Goal: Task Accomplishment & Management: Use online tool/utility

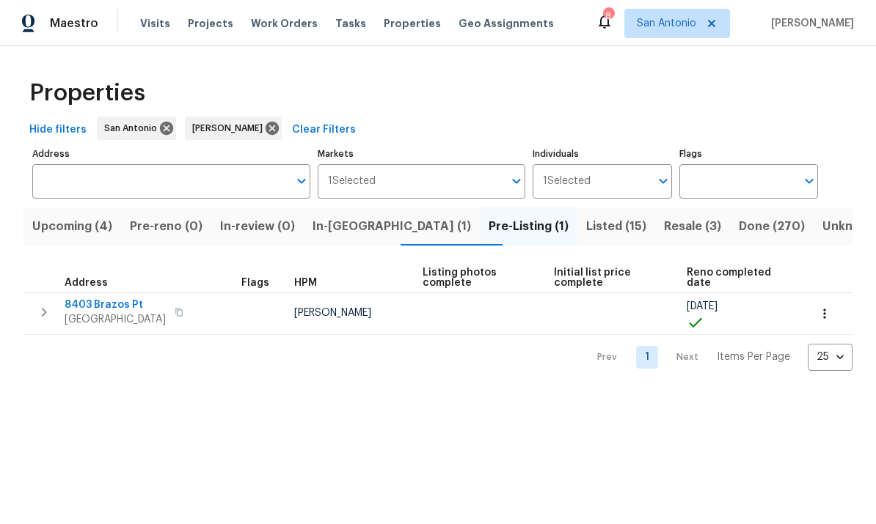
click at [111, 318] on span "[GEOGRAPHIC_DATA]" at bounding box center [115, 319] width 101 height 15
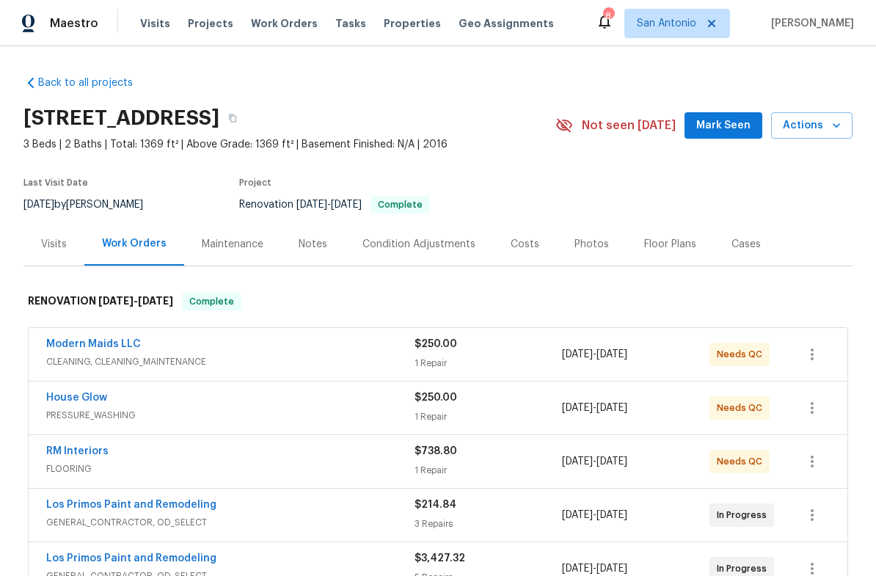
click at [728, 125] on span "Mark Seen" at bounding box center [723, 126] width 54 height 18
click at [842, 131] on icon "button" at bounding box center [836, 125] width 15 height 15
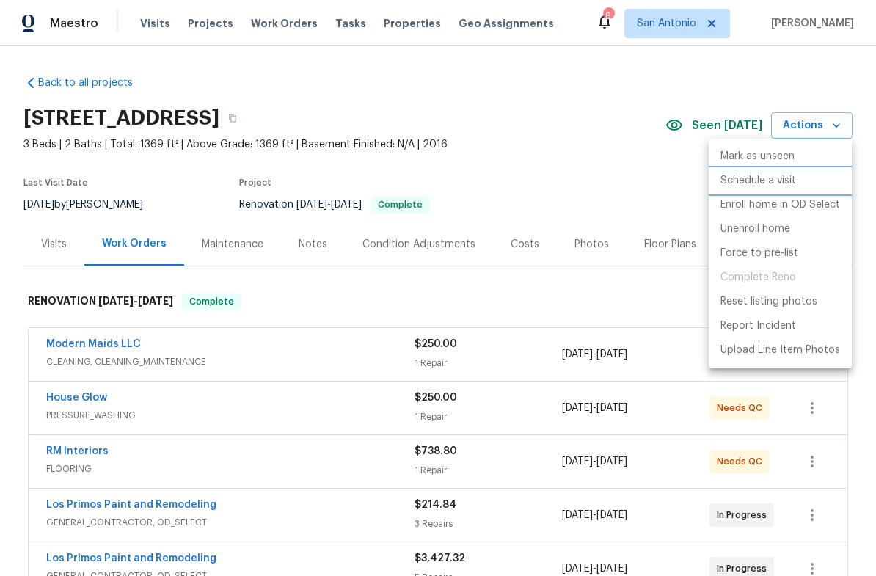
click at [757, 178] on p "Schedule a visit" at bounding box center [758, 180] width 76 height 15
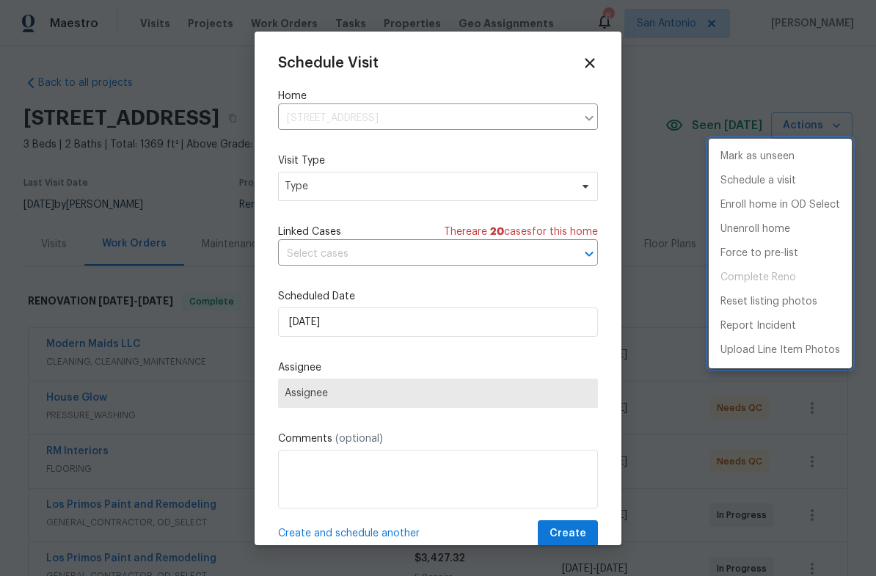
click at [364, 191] on div at bounding box center [438, 288] width 876 height 576
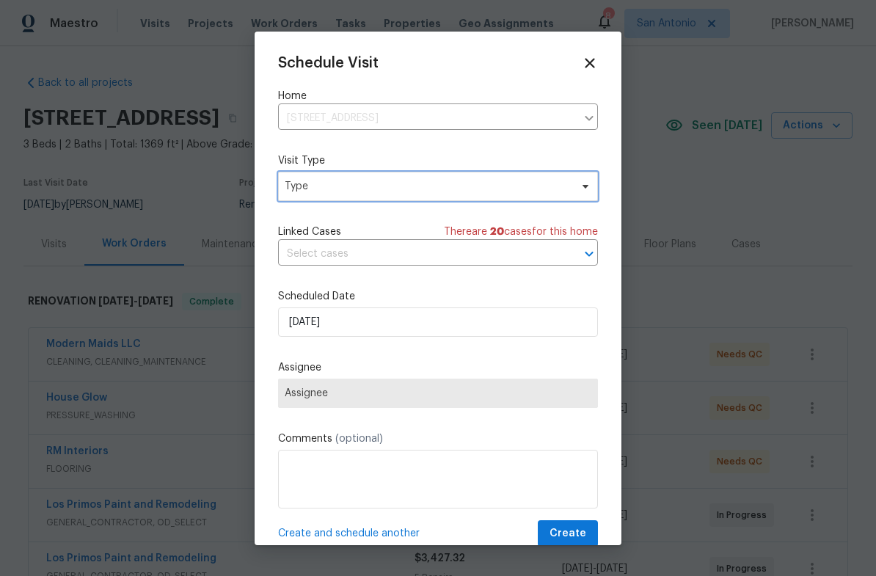
click at [375, 182] on span "Type" at bounding box center [427, 186] width 285 height 15
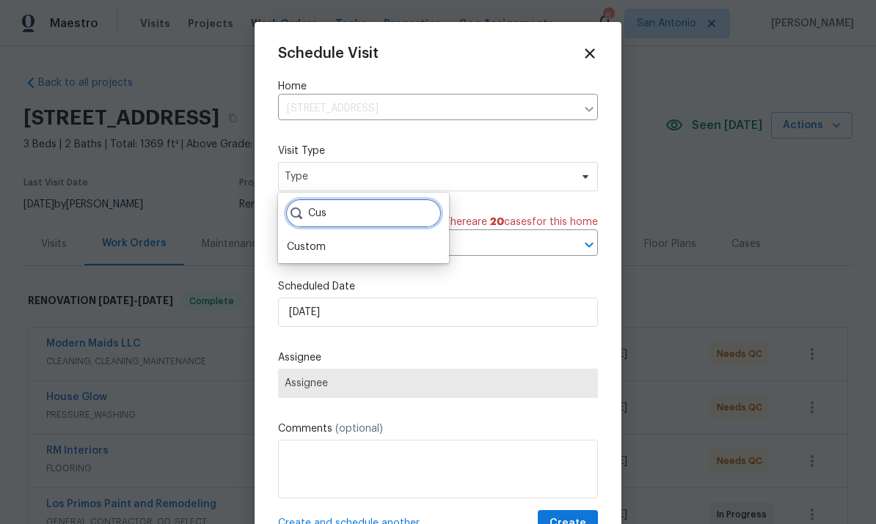
type input "Cus"
click at [315, 249] on div "Custom" at bounding box center [306, 247] width 39 height 15
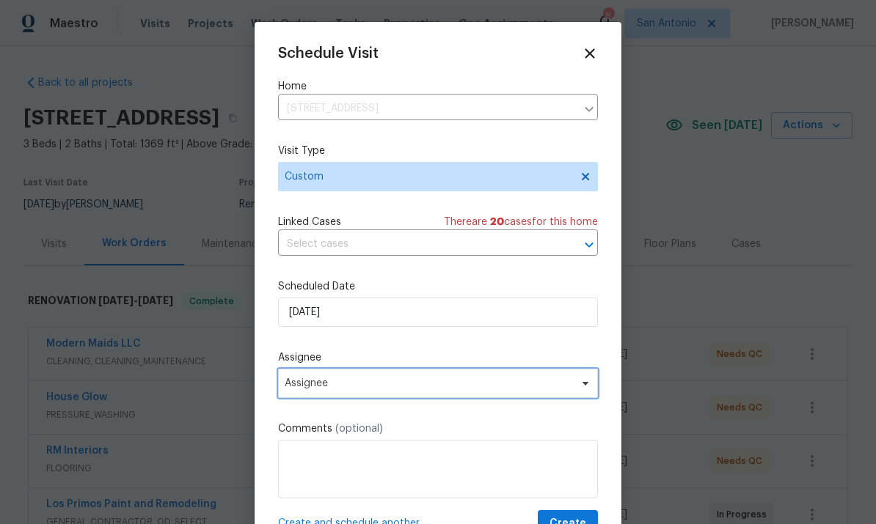
click at [582, 386] on icon at bounding box center [585, 384] width 6 height 4
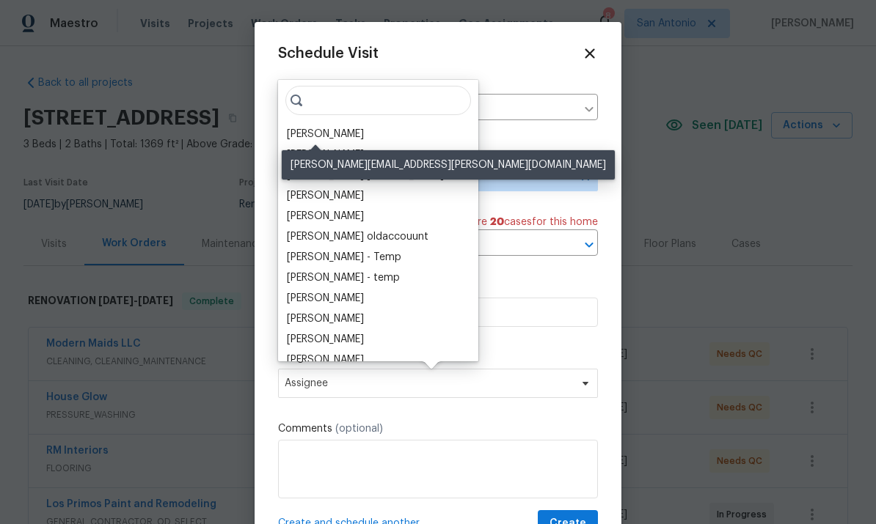
click at [308, 133] on div "[PERSON_NAME]" at bounding box center [325, 134] width 77 height 15
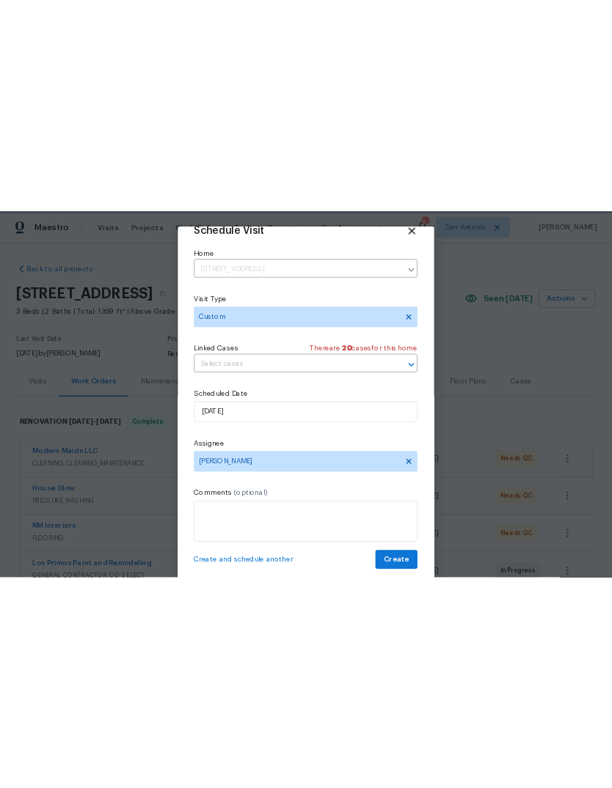
scroll to position [29, 0]
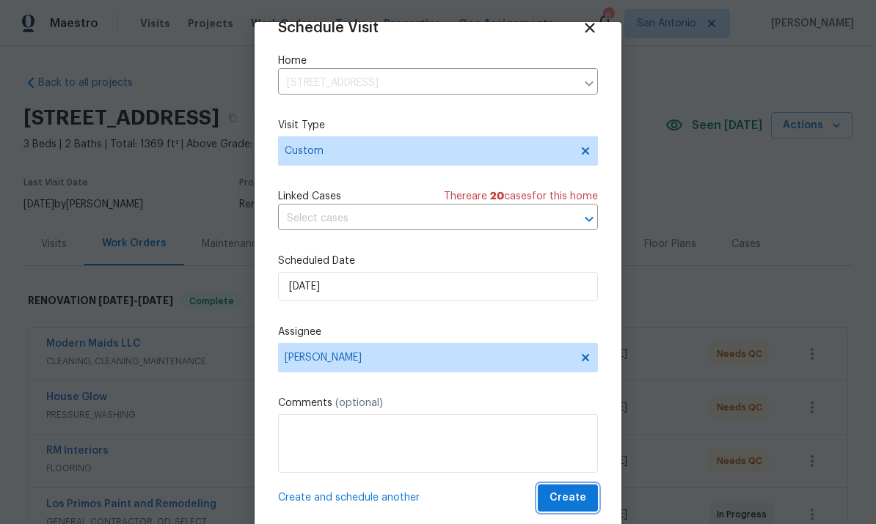
click at [576, 499] on span "Create" at bounding box center [567, 498] width 37 height 18
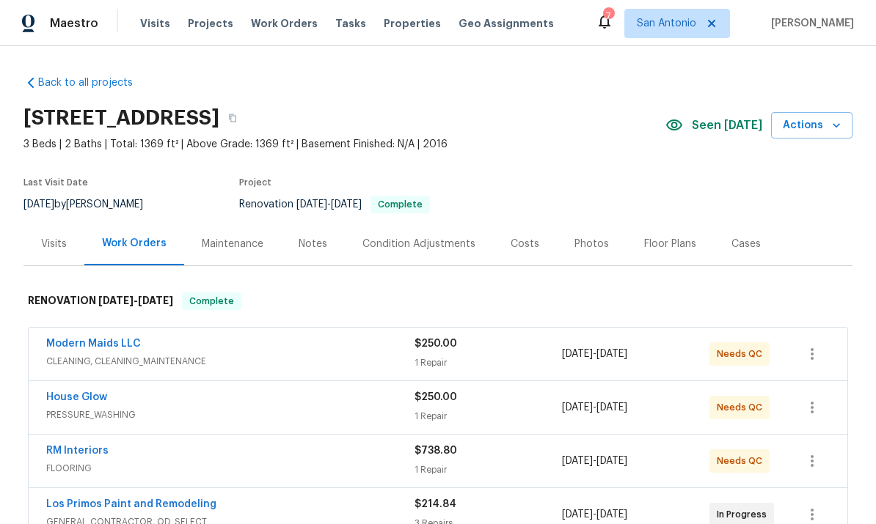
click at [302, 414] on span "PRESSURE_WASHING" at bounding box center [230, 415] width 368 height 15
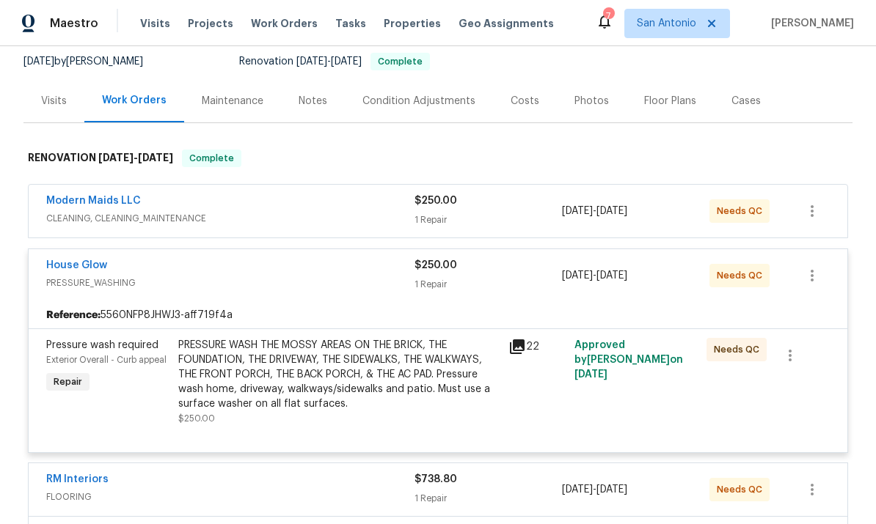
scroll to position [141, 0]
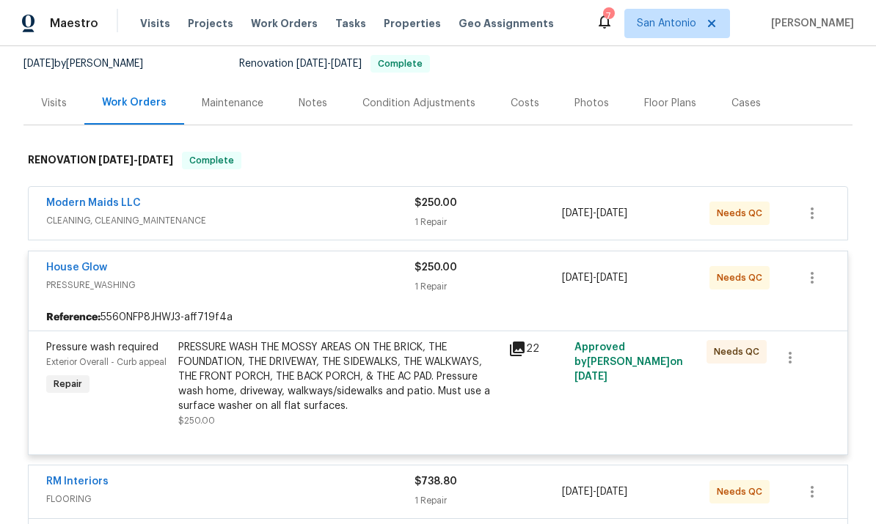
click at [274, 271] on div "House Glow" at bounding box center [230, 269] width 368 height 18
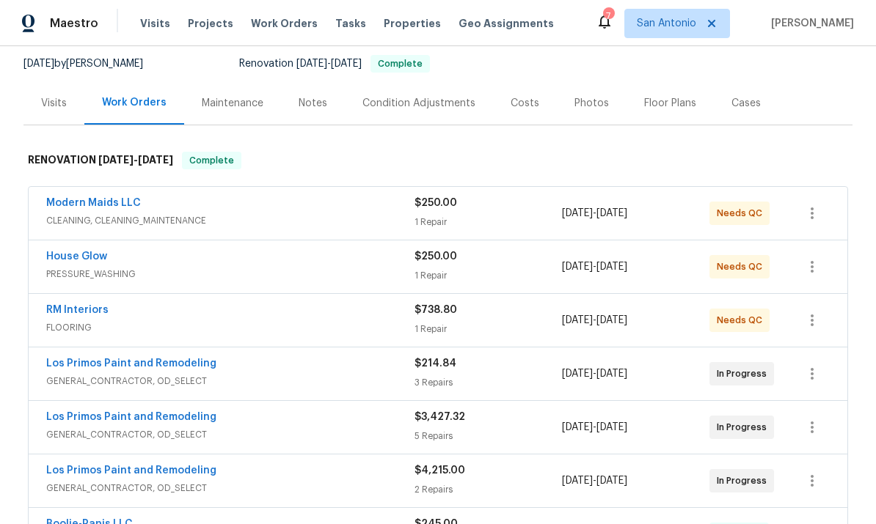
click at [278, 318] on div "RM Interiors" at bounding box center [230, 312] width 368 height 18
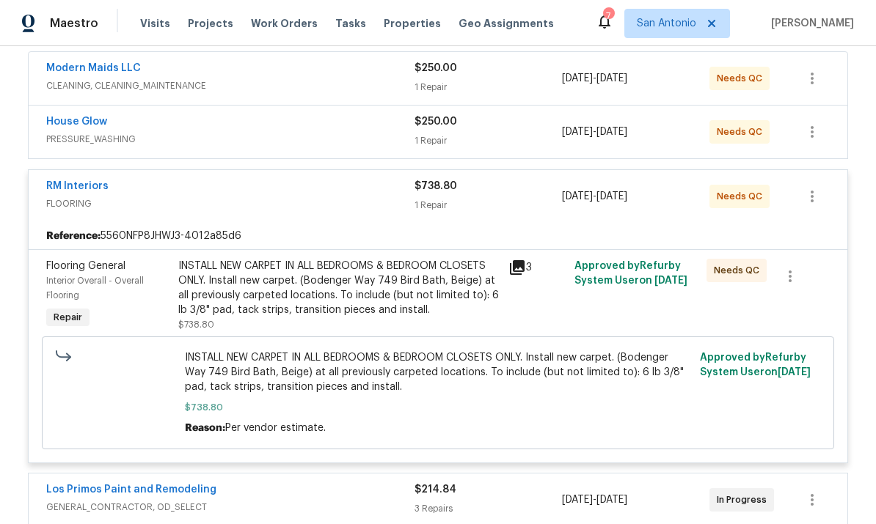
scroll to position [282, 0]
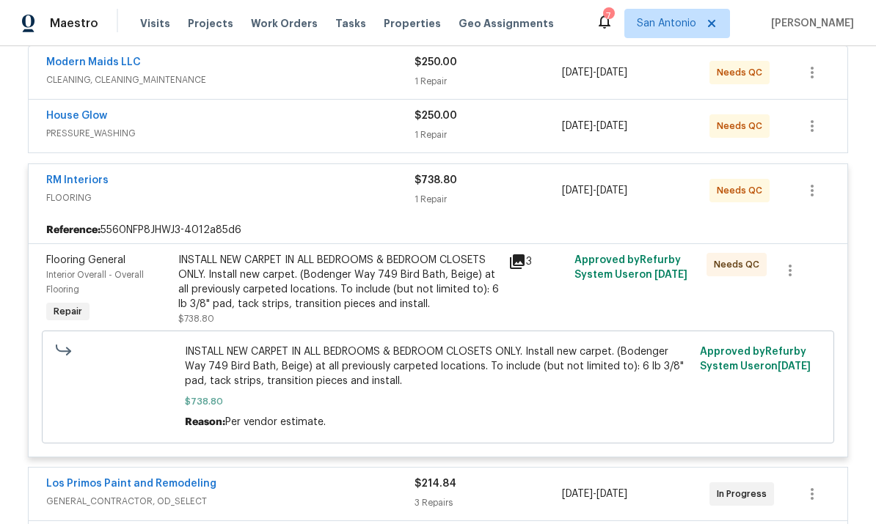
click at [316, 276] on div "INSTALL NEW CARPET IN ALL BEDROOMS & BEDROOM CLOSETS ONLY. Install new carpet. …" at bounding box center [338, 282] width 321 height 59
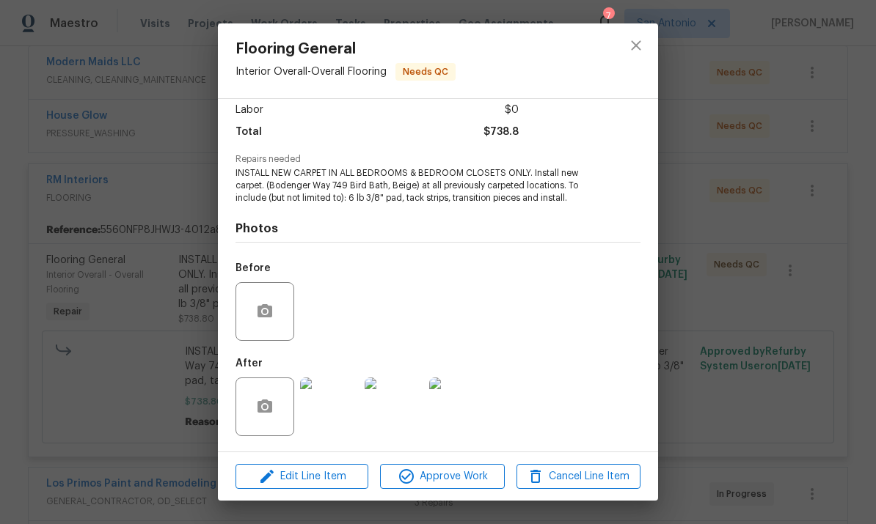
scroll to position [105, 0]
click at [463, 482] on span "Approve Work" at bounding box center [441, 477] width 115 height 18
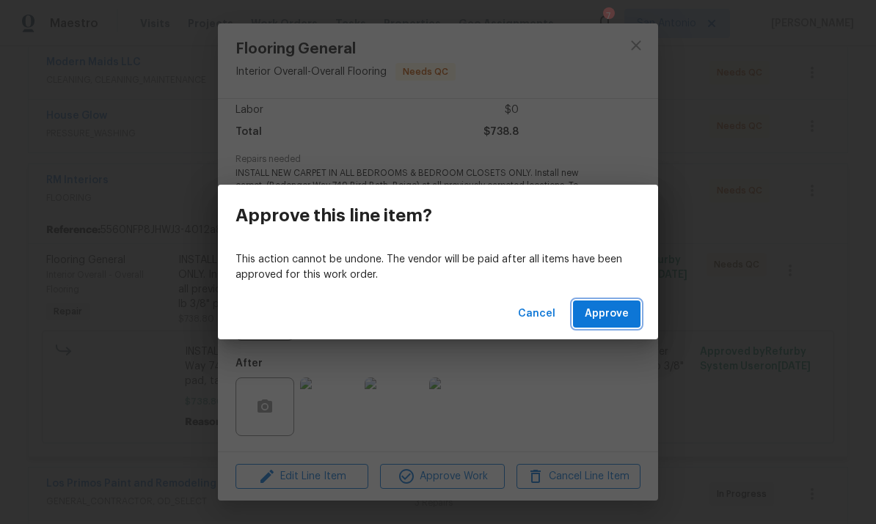
click at [613, 314] on span "Approve" at bounding box center [606, 314] width 44 height 18
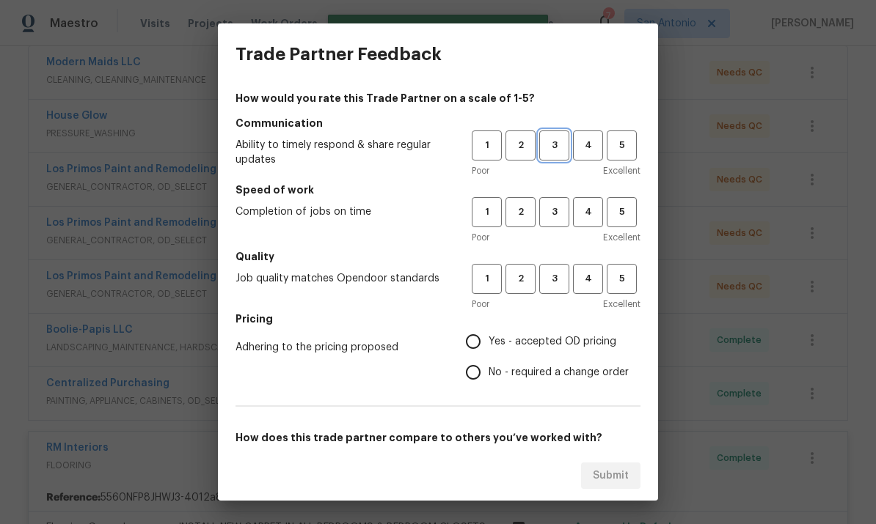
click at [553, 144] on span "3" at bounding box center [553, 145] width 27 height 17
click at [585, 211] on span "4" at bounding box center [587, 212] width 27 height 17
click at [591, 290] on button "4" at bounding box center [588, 279] width 30 height 30
click at [474, 344] on input "Yes - accepted OD pricing" at bounding box center [473, 341] width 31 height 31
radio input "true"
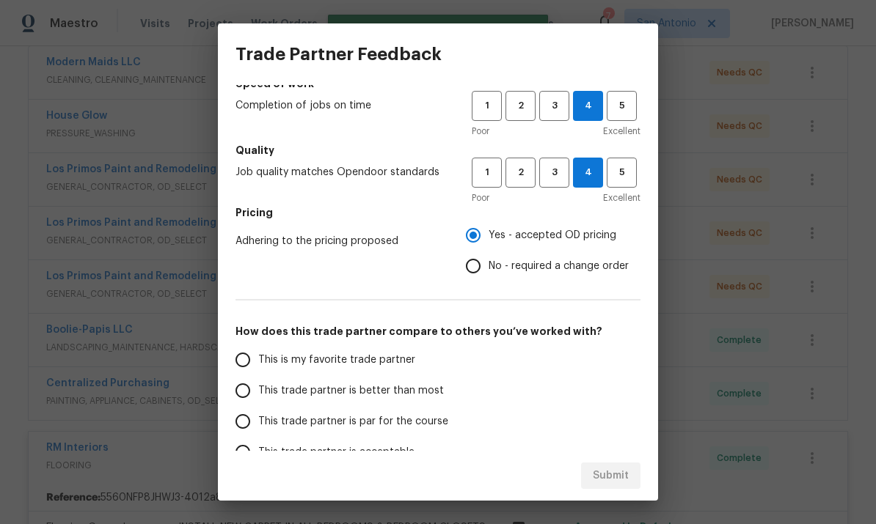
scroll to position [132, 0]
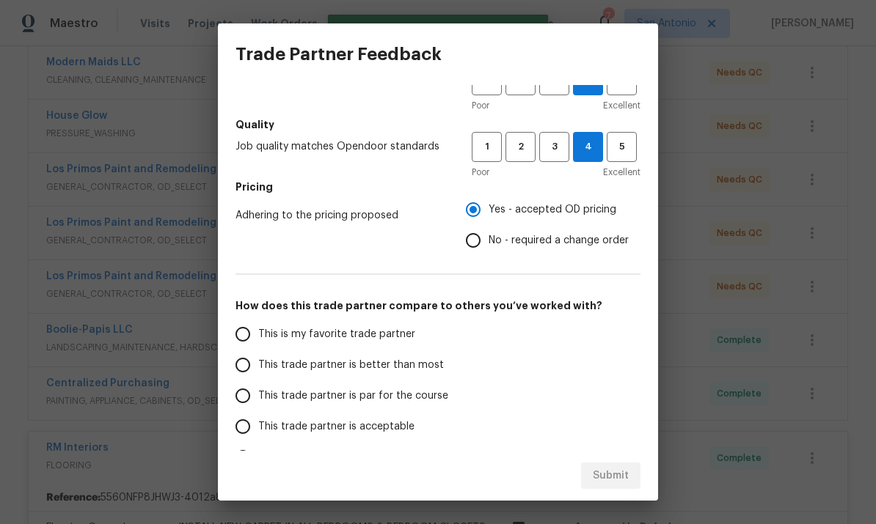
click at [241, 367] on input "This trade partner is better than most" at bounding box center [242, 365] width 31 height 31
click at [609, 479] on span "Submit" at bounding box center [610, 476] width 36 height 18
radio input "true"
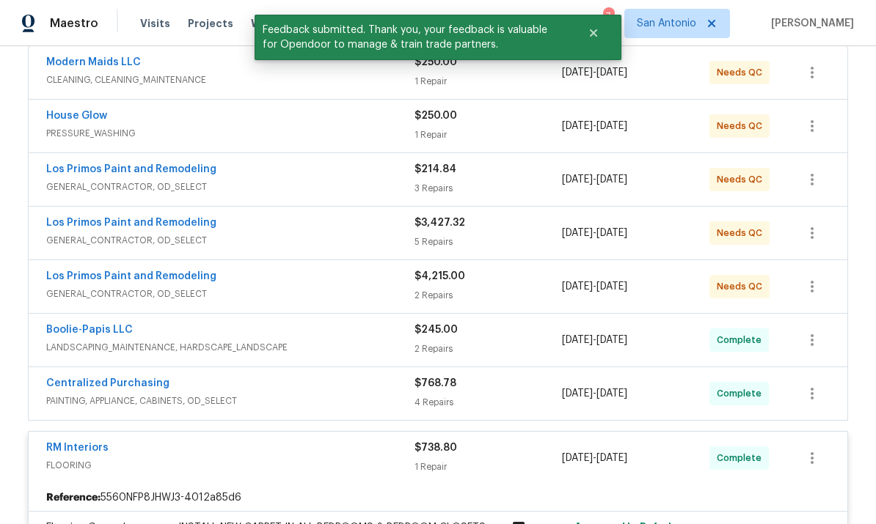
click at [343, 284] on div "Los Primos Paint and Remodeling" at bounding box center [230, 278] width 368 height 18
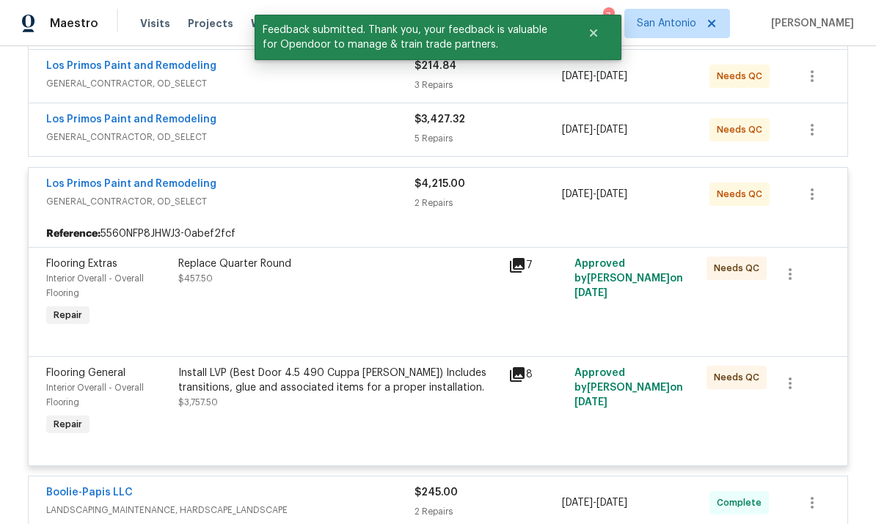
scroll to position [388, 0]
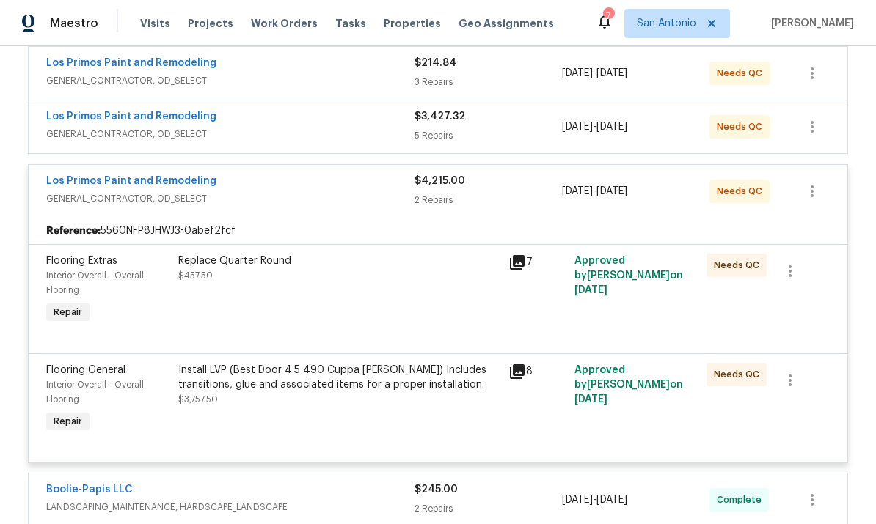
click at [387, 274] on div "Replace Quarter Round $457.50" at bounding box center [338, 268] width 321 height 29
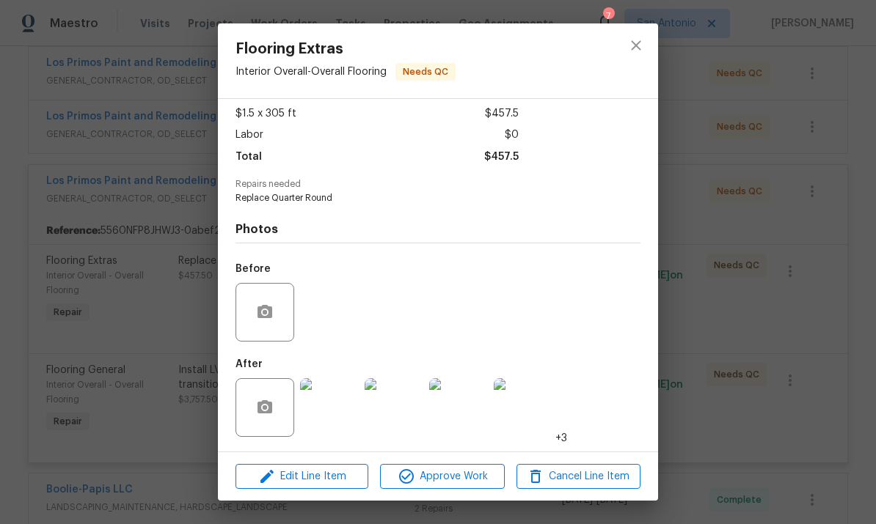
scroll to position [81, 0]
click at [456, 474] on span "Approve Work" at bounding box center [441, 477] width 115 height 18
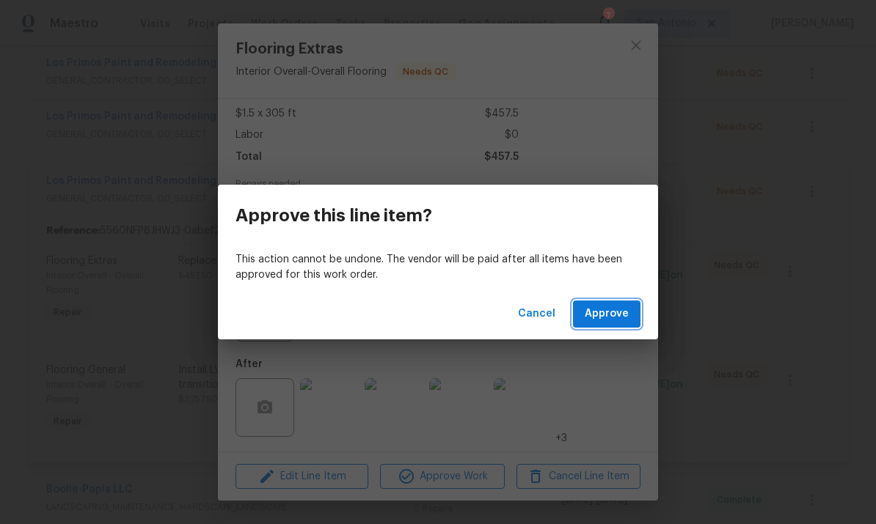
click at [596, 318] on span "Approve" at bounding box center [606, 314] width 44 height 18
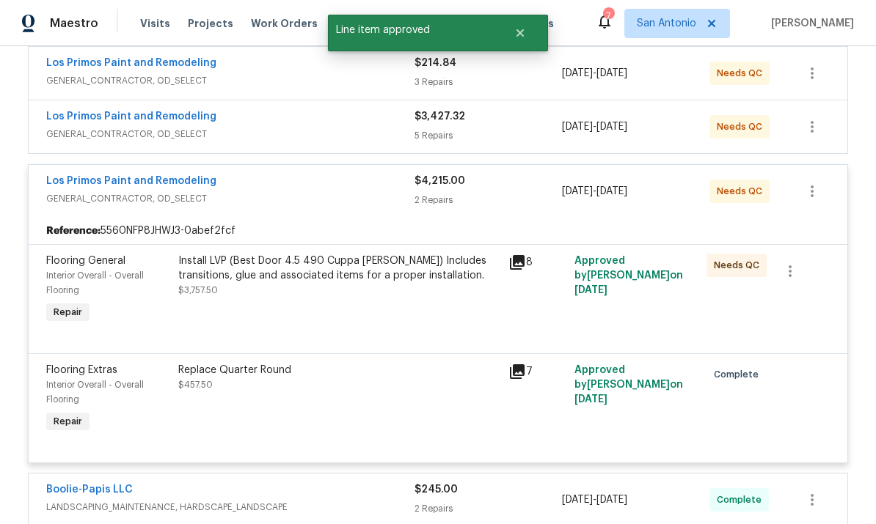
click at [378, 286] on div "Install LVP (Best Door 4.5 490 Cuppa [PERSON_NAME]) Includes transitions, glue …" at bounding box center [338, 276] width 321 height 44
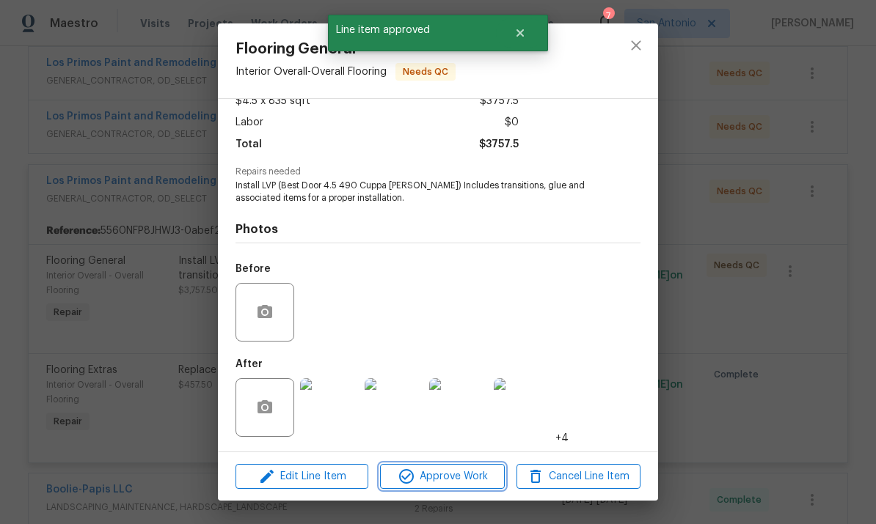
click at [454, 482] on span "Approve Work" at bounding box center [441, 477] width 115 height 18
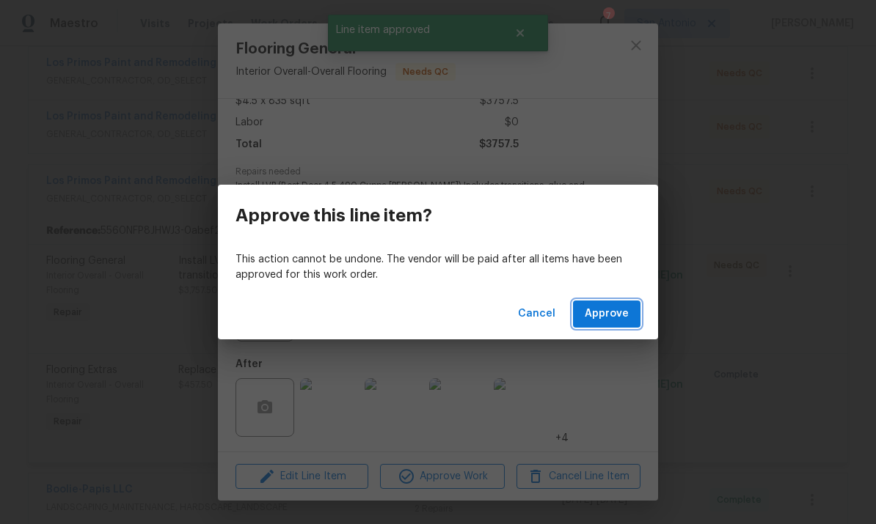
click at [614, 307] on span "Approve" at bounding box center [606, 314] width 44 height 18
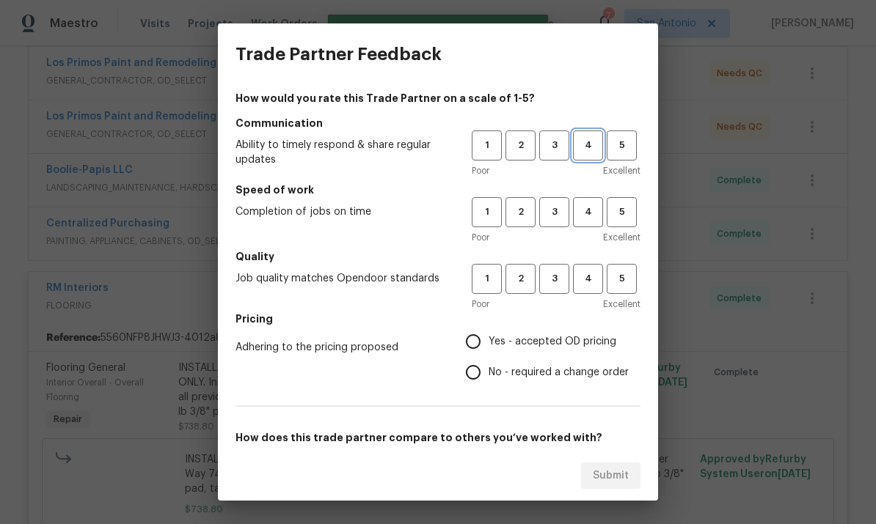
click at [589, 143] on span "4" at bounding box center [587, 145] width 27 height 17
click at [628, 223] on button "5" at bounding box center [621, 212] width 30 height 30
click at [614, 293] on button "5" at bounding box center [621, 279] width 30 height 30
click at [482, 345] on input "Yes - accepted OD pricing" at bounding box center [473, 341] width 31 height 31
radio input "true"
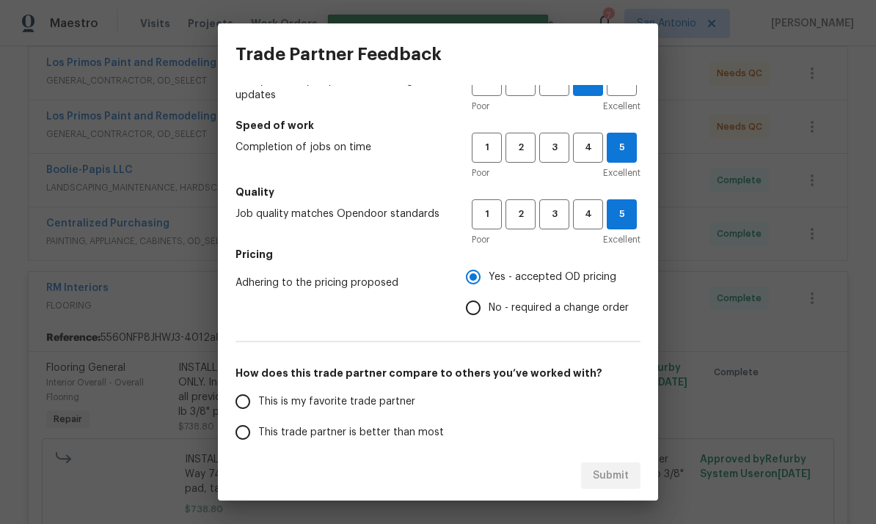
scroll to position [102, 0]
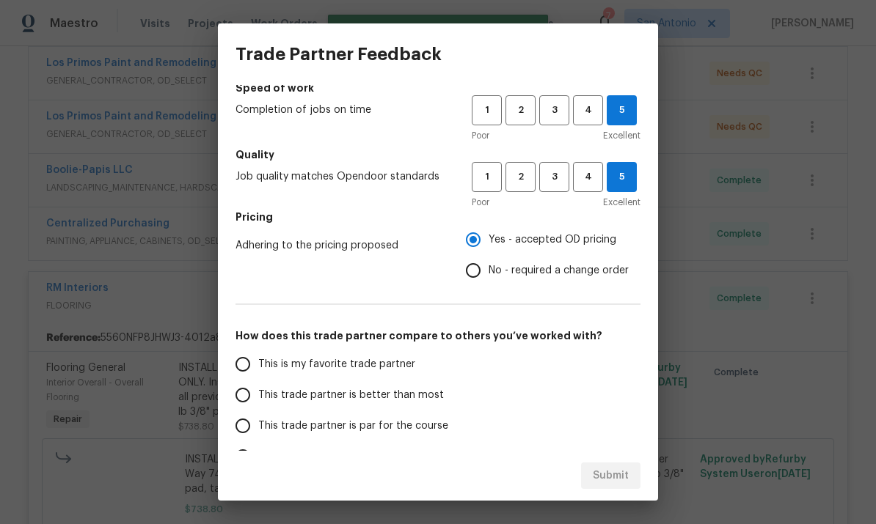
click at [239, 368] on input "This is my favorite trade partner" at bounding box center [242, 364] width 31 height 31
click at [614, 482] on span "Submit" at bounding box center [610, 476] width 36 height 18
radio input "true"
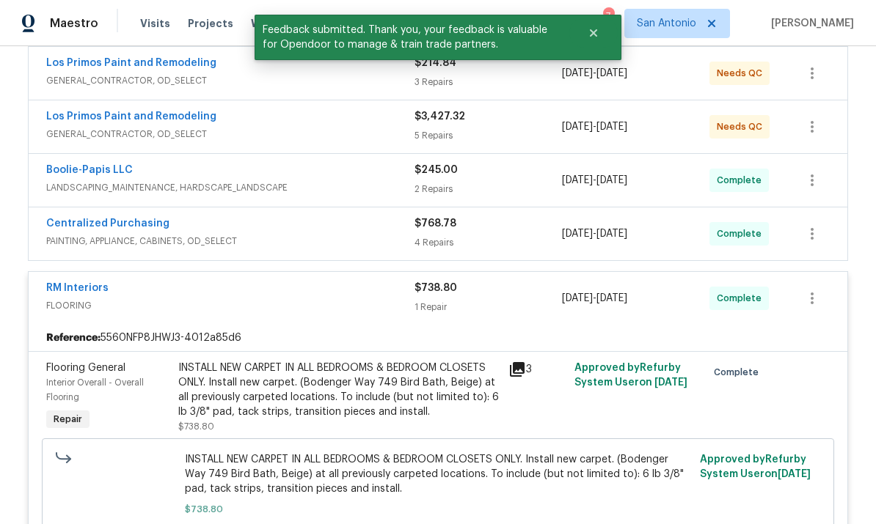
click at [334, 293] on div "RM Interiors" at bounding box center [230, 290] width 368 height 18
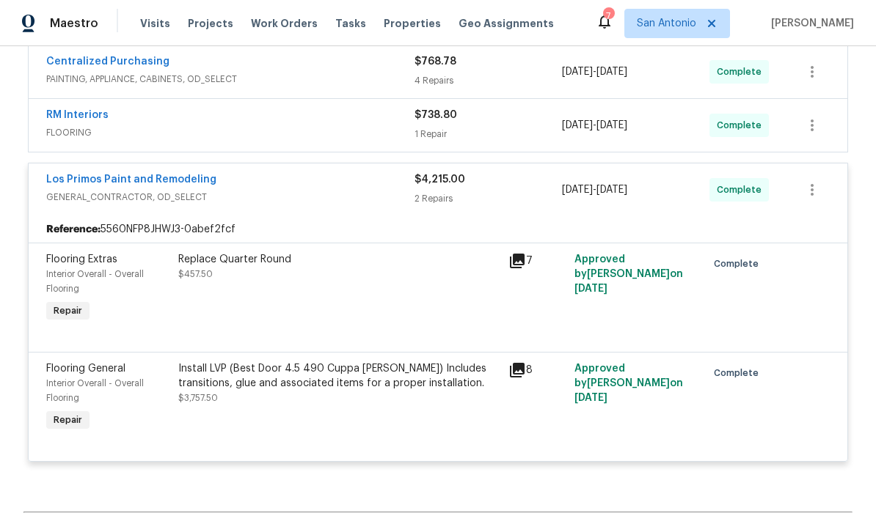
scroll to position [551, 0]
click at [331, 191] on span "GENERAL_CONTRACTOR, OD_SELECT" at bounding box center [230, 196] width 368 height 15
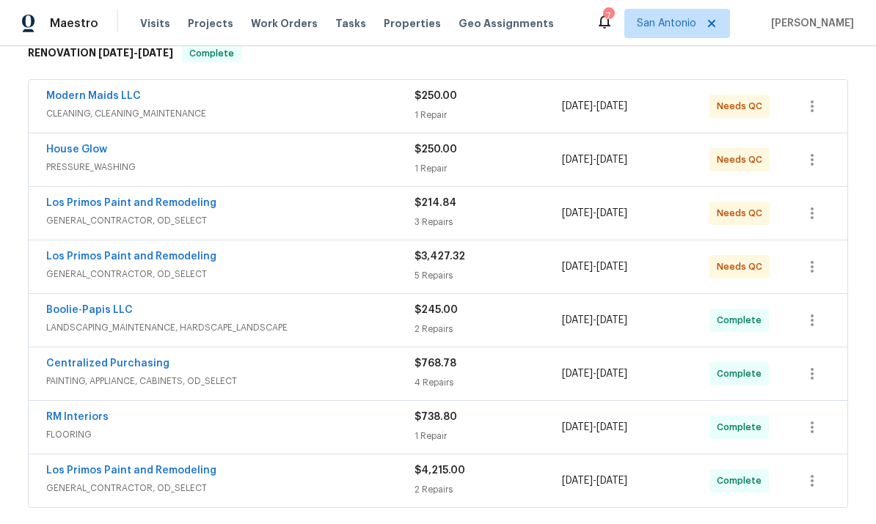
scroll to position [246, 0]
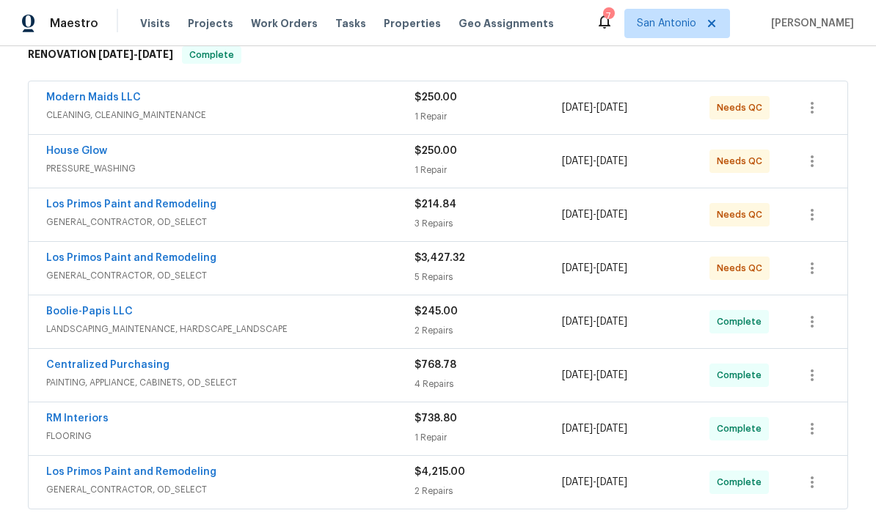
click at [330, 272] on span "GENERAL_CONTRACTOR, OD_SELECT" at bounding box center [230, 275] width 368 height 15
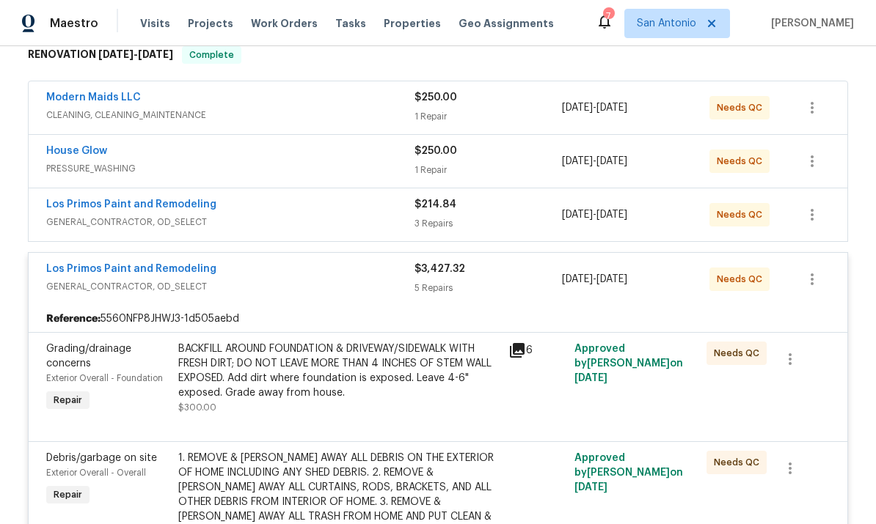
click at [341, 275] on div "Los Primos Paint and Remodeling" at bounding box center [230, 271] width 368 height 18
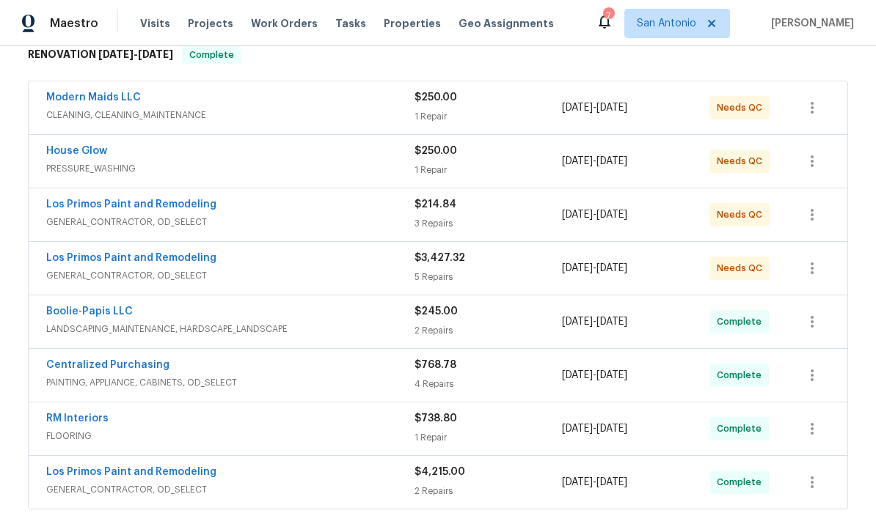
click at [351, 330] on span "LANDSCAPING_MAINTENANCE, HARDSCAPE_LANDSCAPE" at bounding box center [230, 329] width 368 height 15
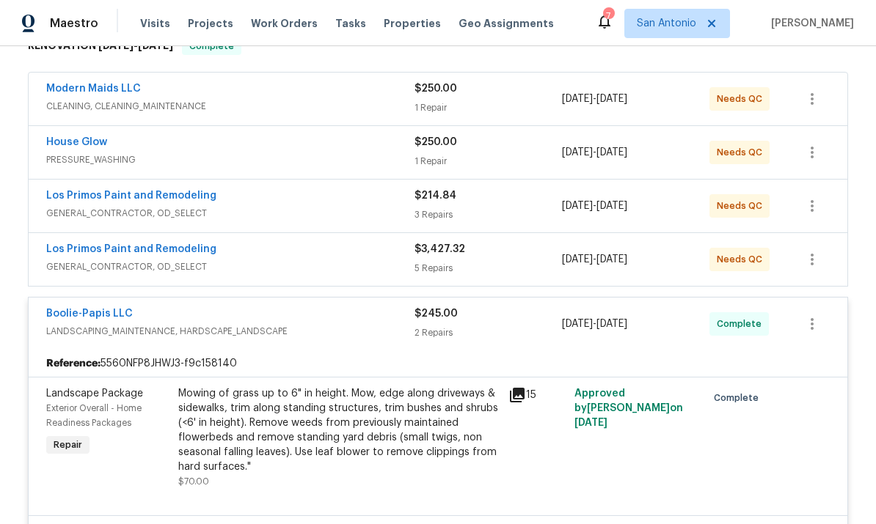
scroll to position [244, 0]
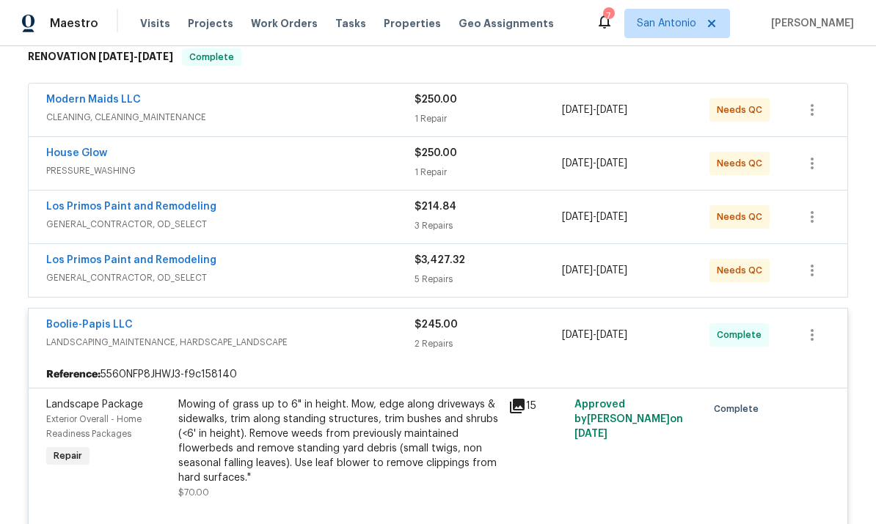
click at [349, 331] on div "Boolie-Papis LLC" at bounding box center [230, 327] width 368 height 18
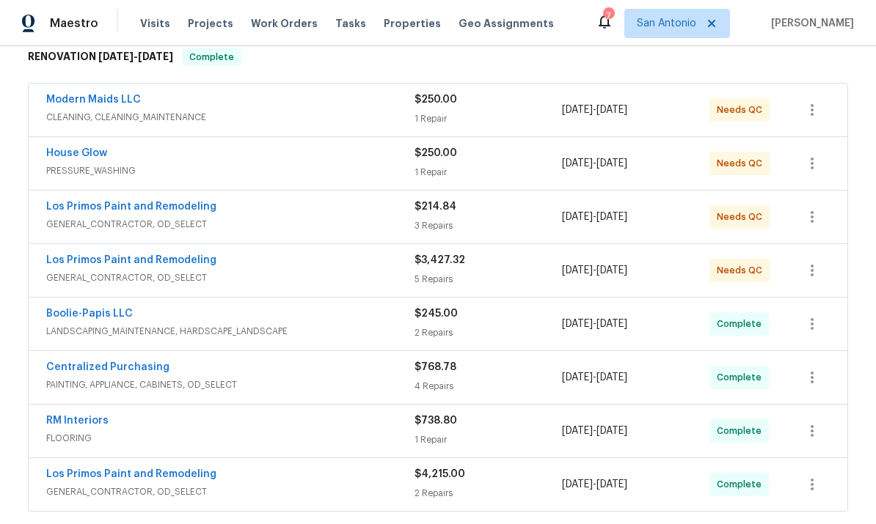
click at [329, 274] on span "GENERAL_CONTRACTOR, OD_SELECT" at bounding box center [230, 278] width 368 height 15
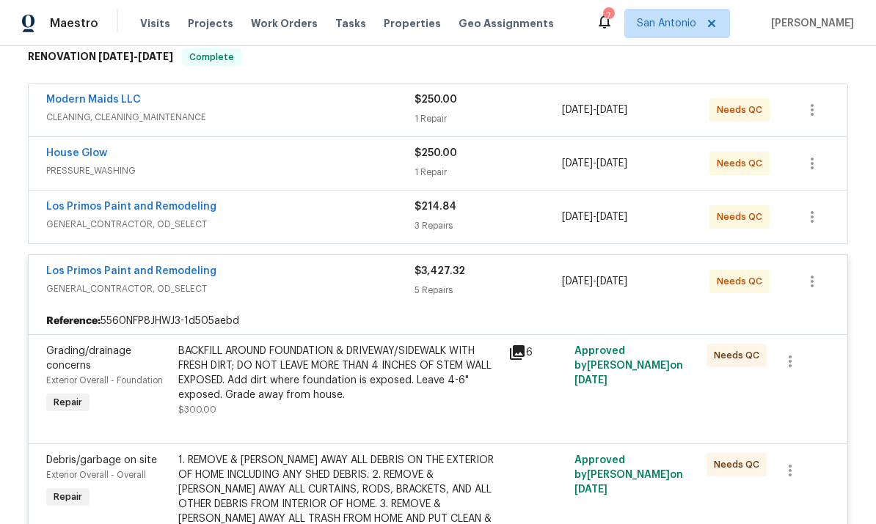
click at [365, 356] on div "BACKFILL AROUND FOUNDATION & DRIVEWAY/SIDEWALK WITH FRESH DIRT; DO NOT LEAVE MO…" at bounding box center [338, 373] width 321 height 59
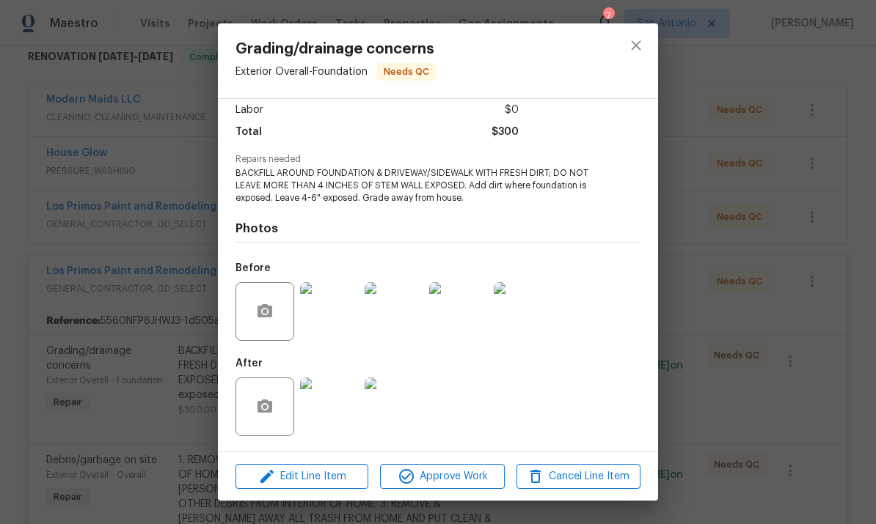
scroll to position [105, 0]
click at [444, 477] on span "Approve Work" at bounding box center [441, 477] width 115 height 18
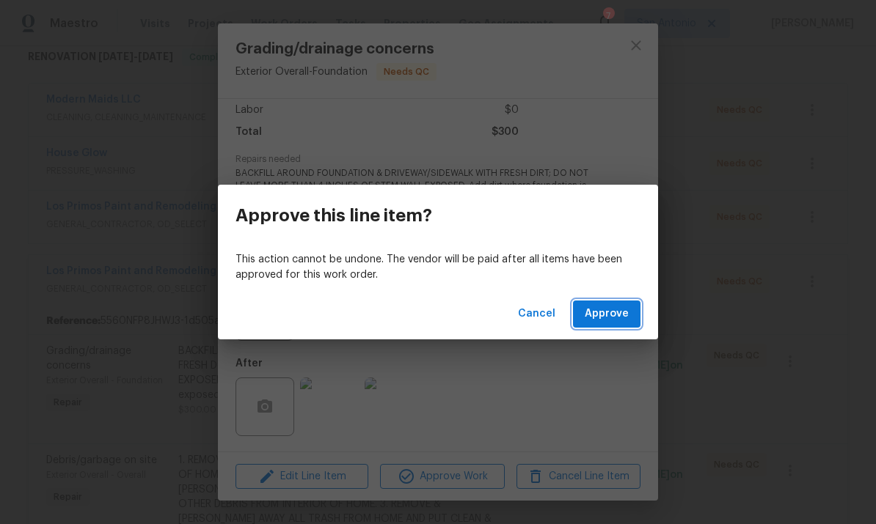
click at [614, 315] on span "Approve" at bounding box center [606, 314] width 44 height 18
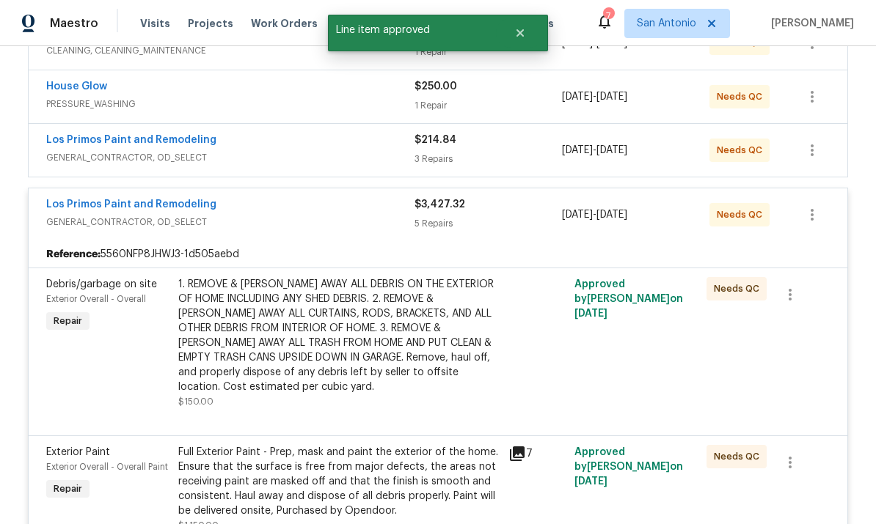
scroll to position [315, 0]
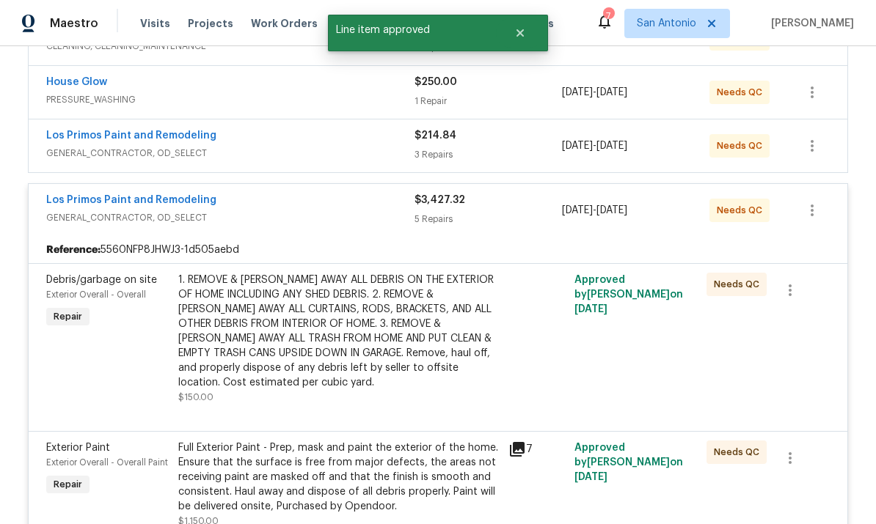
click at [368, 317] on div "1. REMOVE & [PERSON_NAME] AWAY ALL DEBRIS ON THE EXTERIOR OF HOME INCLUDING ANY…" at bounding box center [338, 331] width 321 height 117
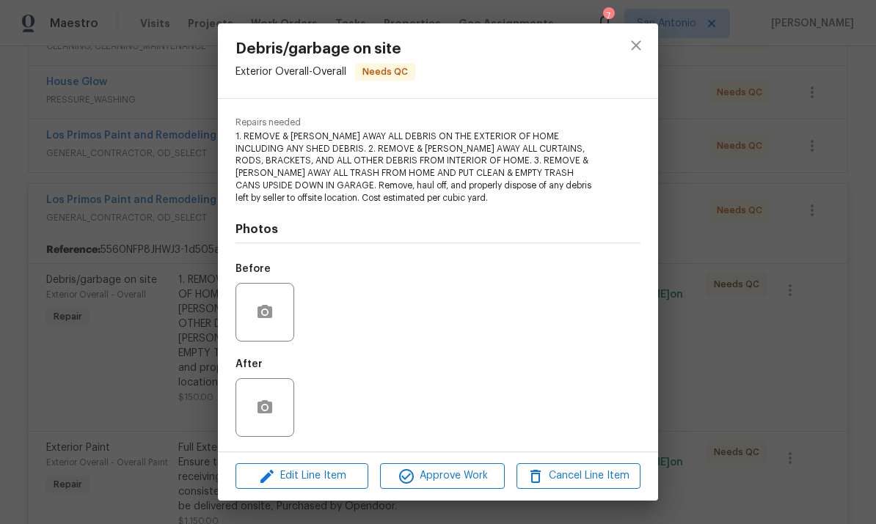
scroll to position [139, 0]
click at [448, 487] on button "Approve Work" at bounding box center [442, 476] width 124 height 26
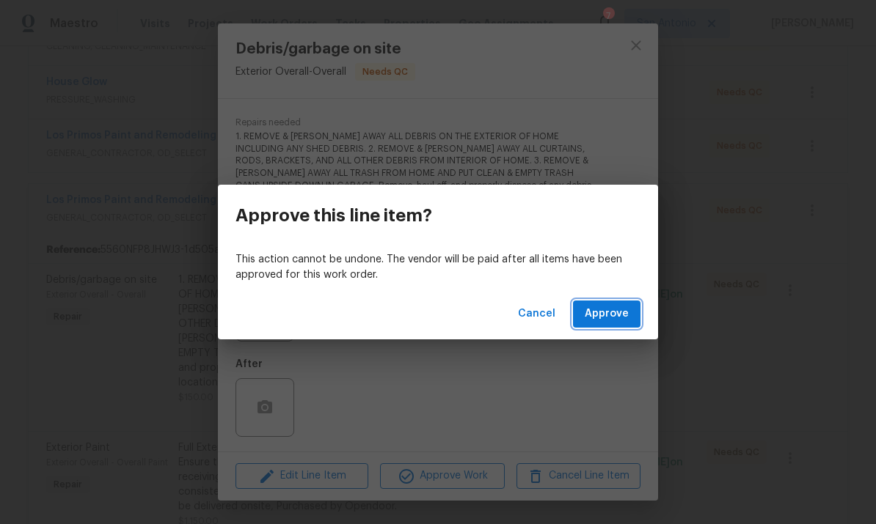
click at [609, 317] on span "Approve" at bounding box center [606, 314] width 44 height 18
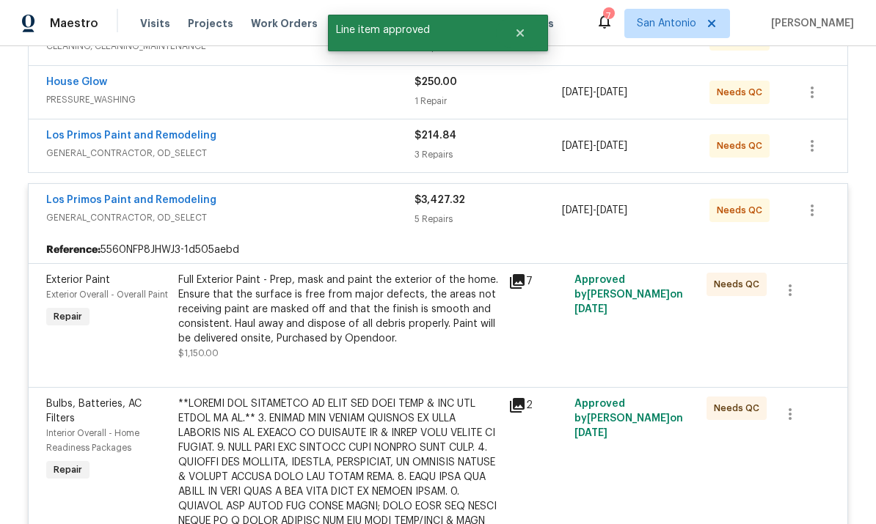
click at [361, 308] on div "Full Exterior Paint - Prep, mask and paint the exterior of the home. Ensure tha…" at bounding box center [338, 309] width 321 height 73
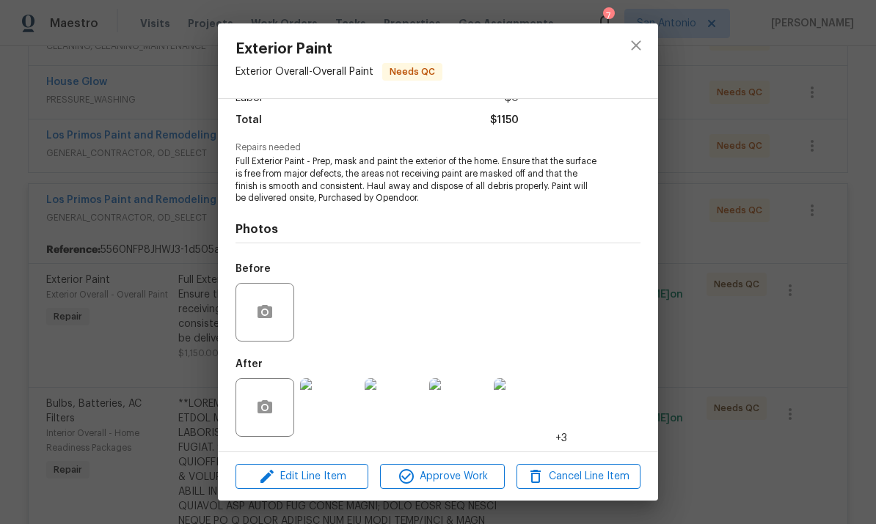
scroll to position [116, 0]
click at [441, 471] on span "Approve Work" at bounding box center [441, 477] width 115 height 18
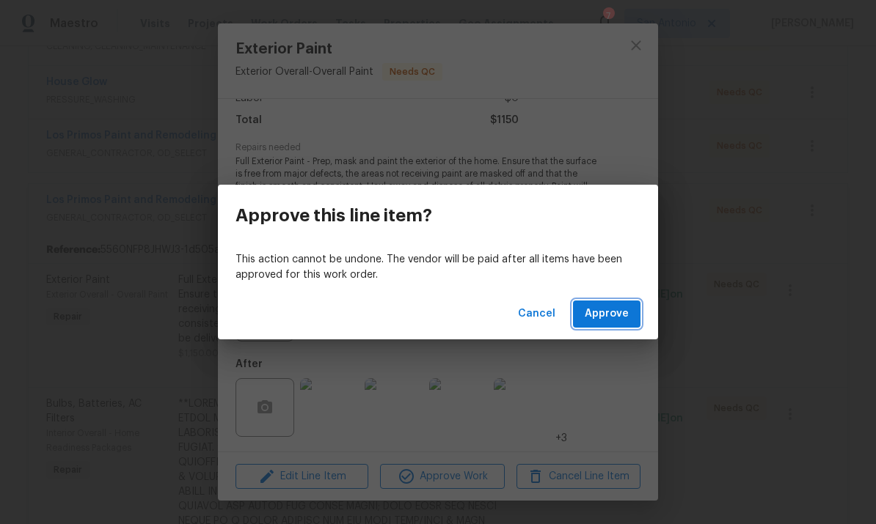
click at [605, 322] on span "Approve" at bounding box center [606, 314] width 44 height 18
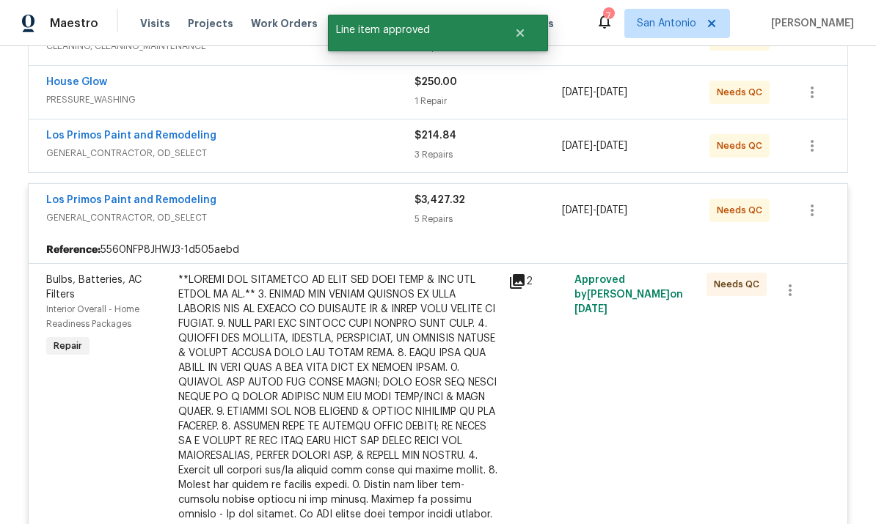
click at [373, 304] on div at bounding box center [338, 478] width 321 height 411
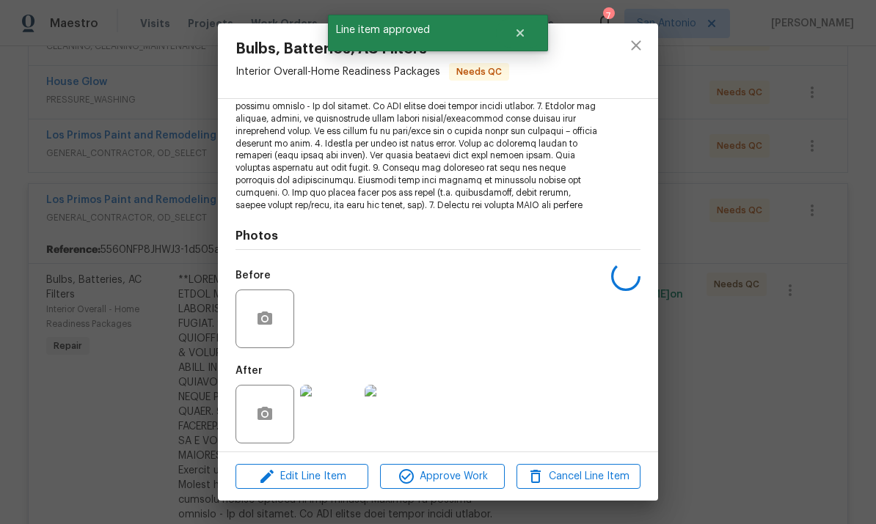
scroll to position [315, 0]
click at [449, 475] on span "Approve Work" at bounding box center [441, 477] width 115 height 18
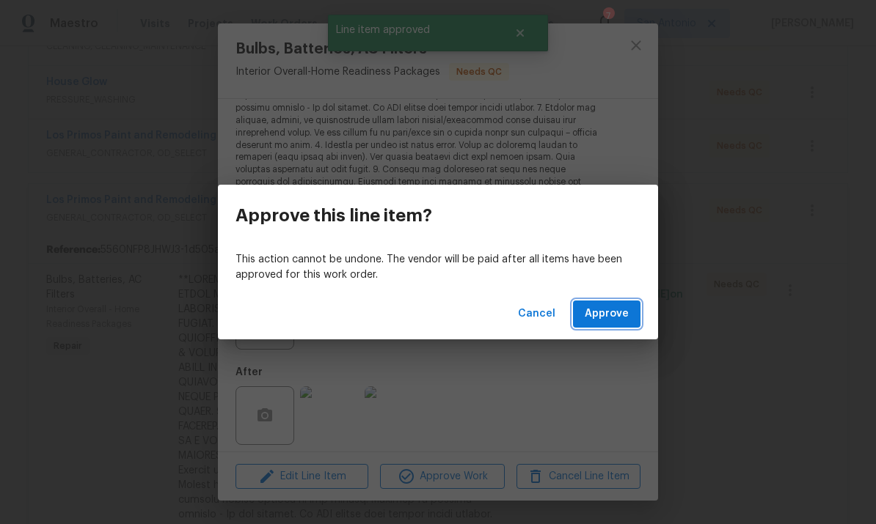
click at [613, 317] on span "Approve" at bounding box center [606, 314] width 44 height 18
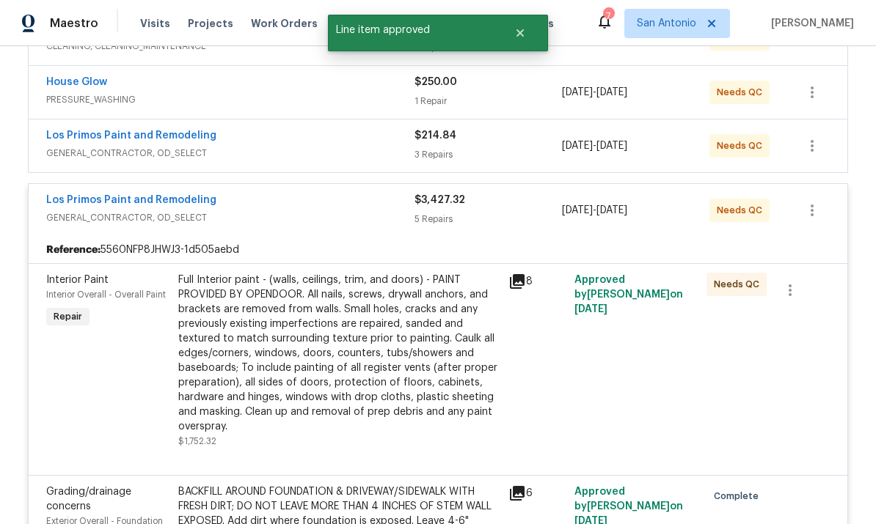
click at [395, 337] on div "Full Interior paint - (walls, ceilings, trim, and doors) - PAINT PROVIDED BY OP…" at bounding box center [338, 353] width 321 height 161
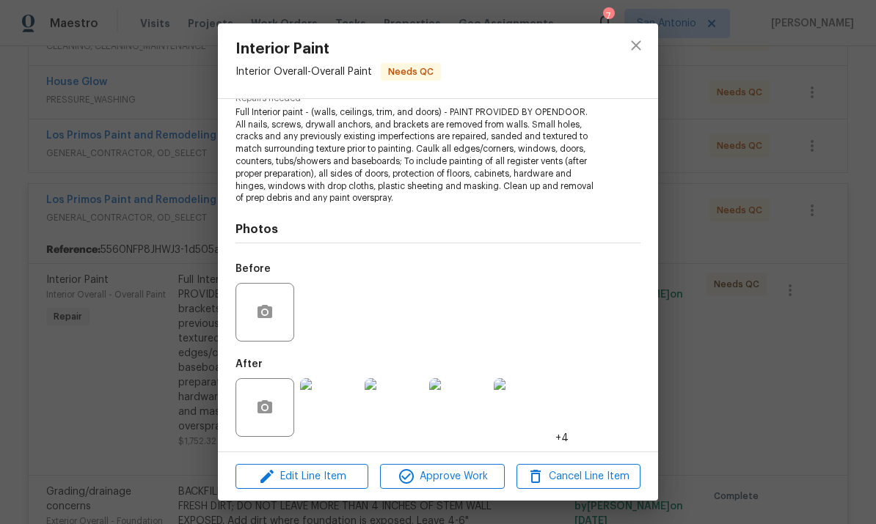
scroll to position [163, 0]
click at [446, 478] on span "Approve Work" at bounding box center [441, 477] width 115 height 18
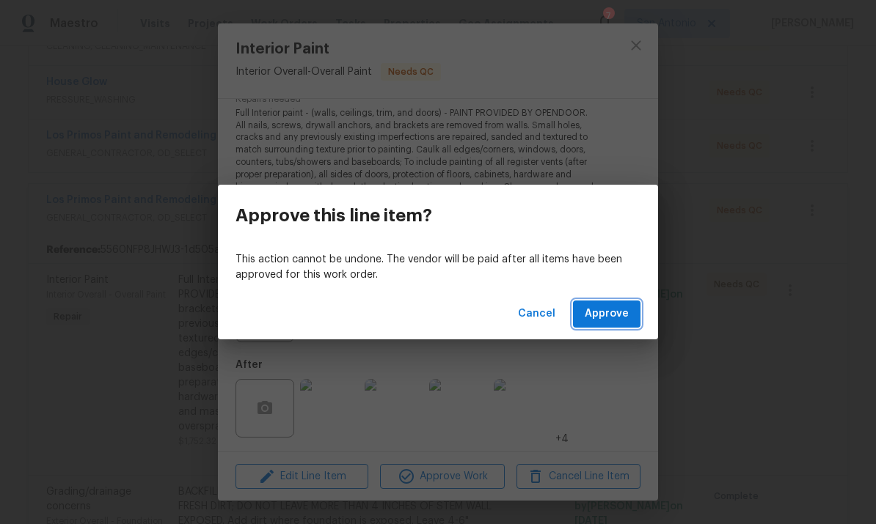
click at [601, 311] on span "Approve" at bounding box center [606, 314] width 44 height 18
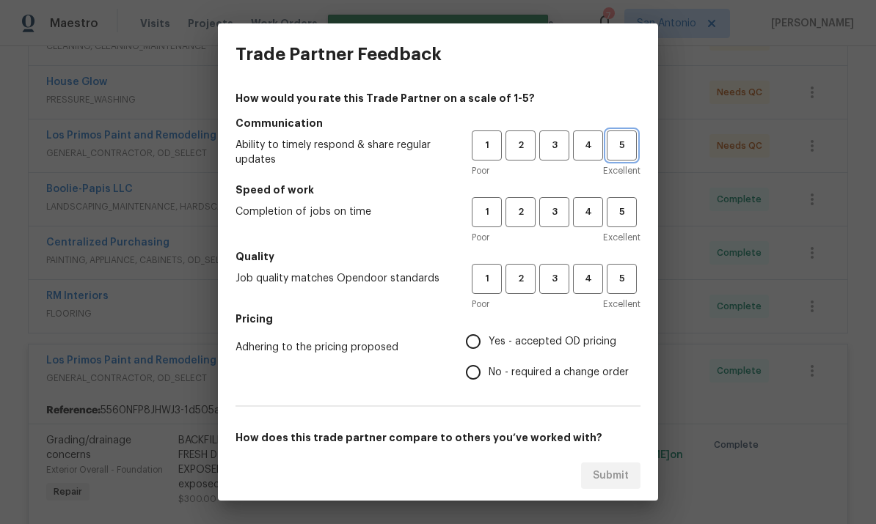
click at [620, 142] on span "5" at bounding box center [621, 145] width 27 height 17
click at [616, 216] on span "5" at bounding box center [621, 212] width 27 height 17
click at [623, 291] on button "5" at bounding box center [621, 279] width 30 height 30
click at [484, 342] on input "Yes - accepted OD pricing" at bounding box center [473, 341] width 31 height 31
radio input "true"
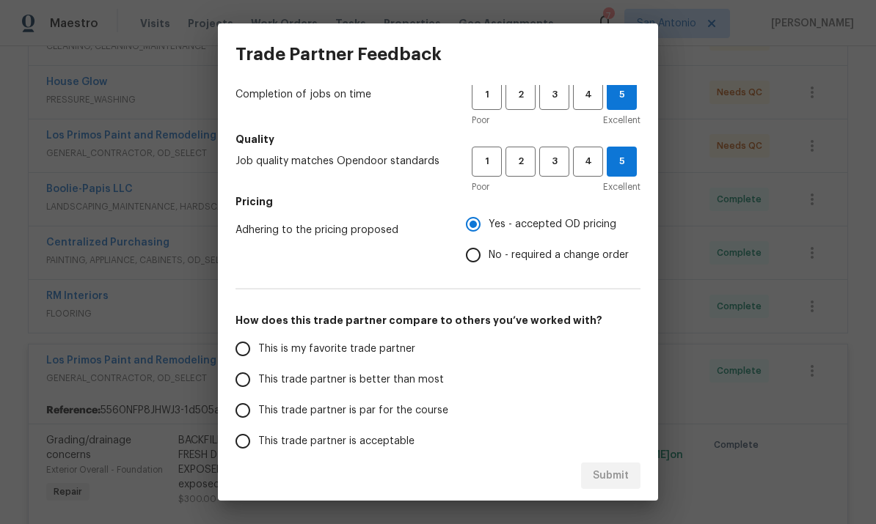
scroll to position [154, 0]
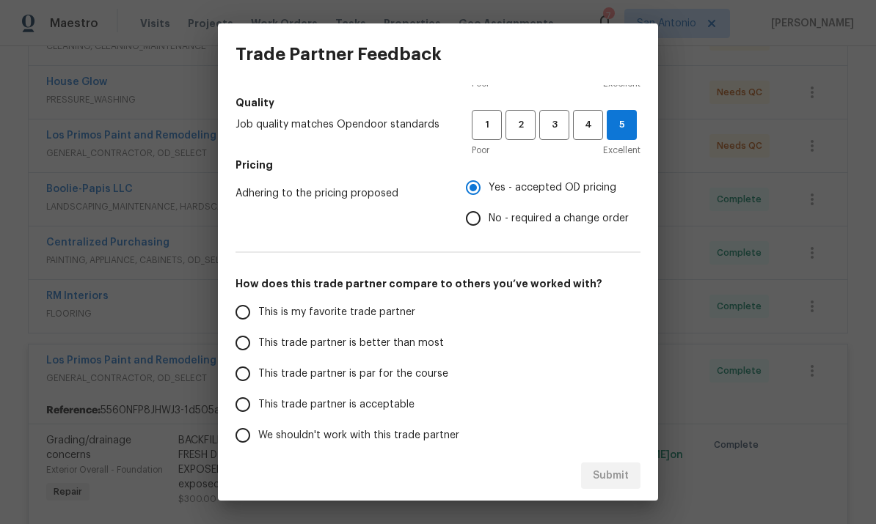
click at [249, 309] on input "This is my favorite trade partner" at bounding box center [242, 312] width 31 height 31
click at [623, 470] on span "Submit" at bounding box center [610, 476] width 36 height 18
radio input "true"
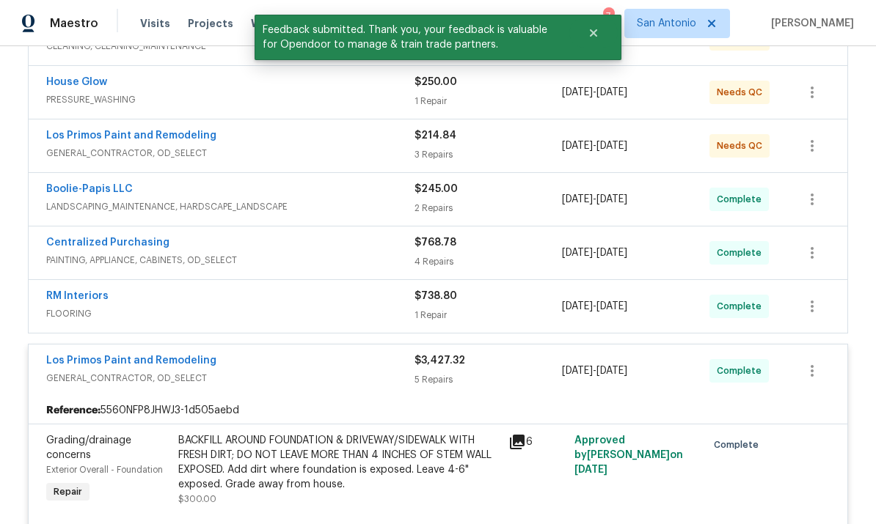
click at [331, 363] on div "Los Primos Paint and Remodeling" at bounding box center [230, 362] width 368 height 18
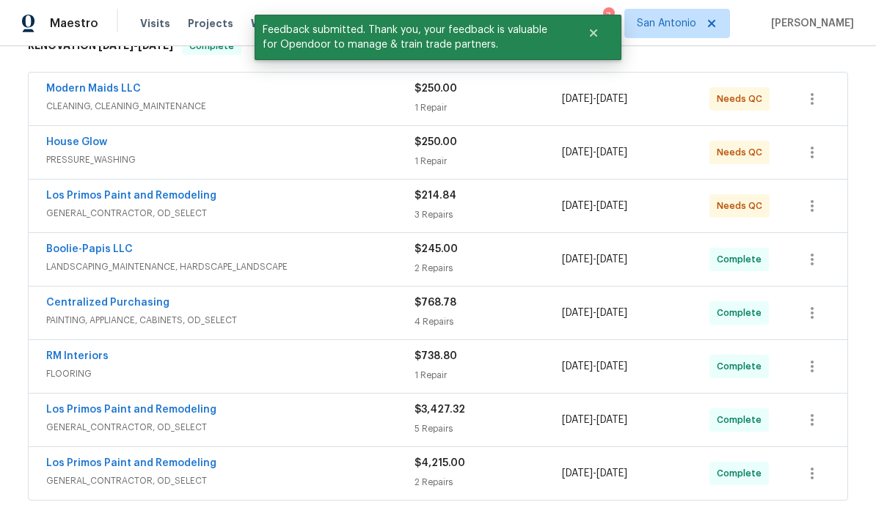
scroll to position [177, 0]
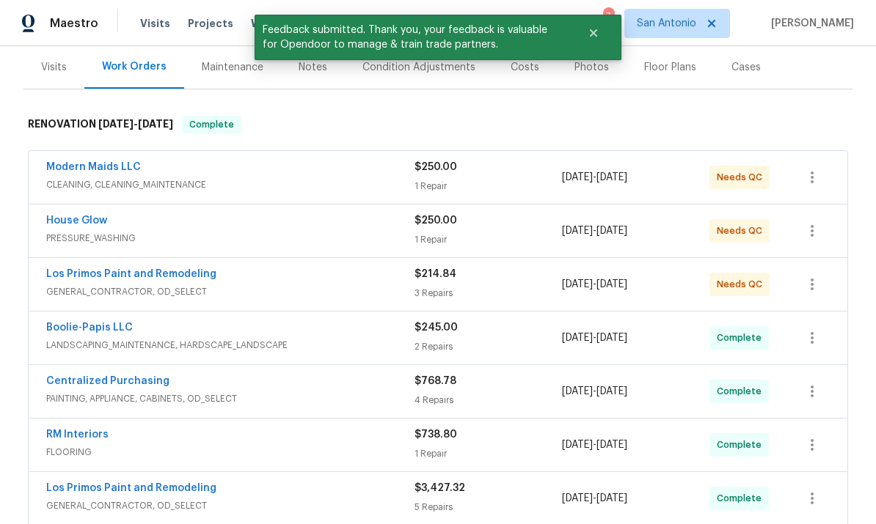
click at [317, 282] on div "Los Primos Paint and Remodeling" at bounding box center [230, 276] width 368 height 18
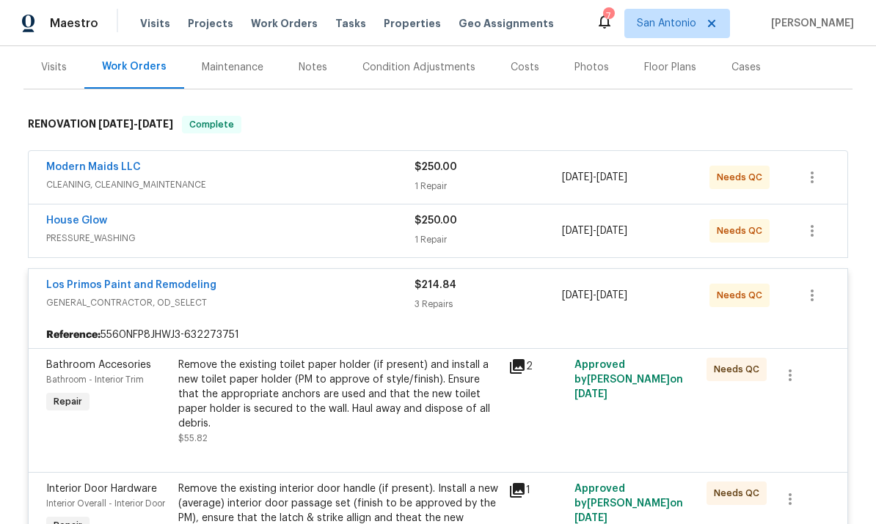
click at [361, 381] on div "Remove the existing toilet paper holder (if present) and install a new toilet p…" at bounding box center [338, 394] width 321 height 73
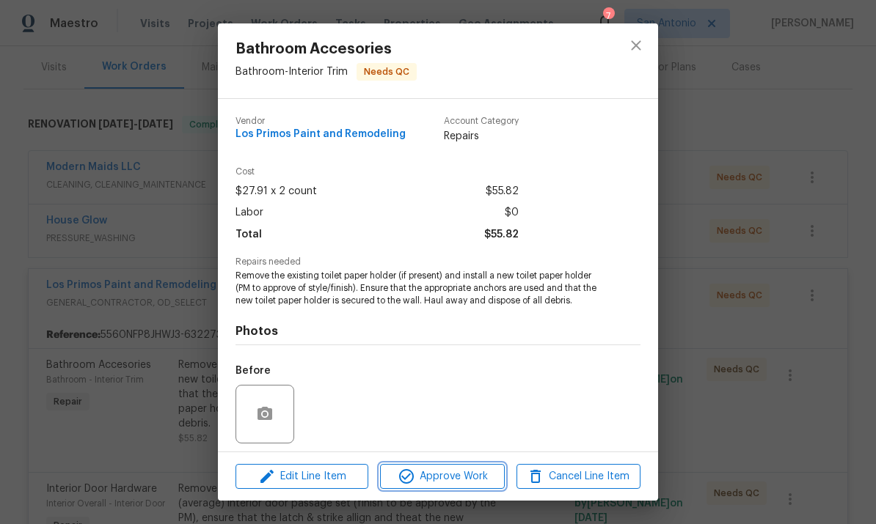
click at [460, 481] on span "Approve Work" at bounding box center [441, 477] width 115 height 18
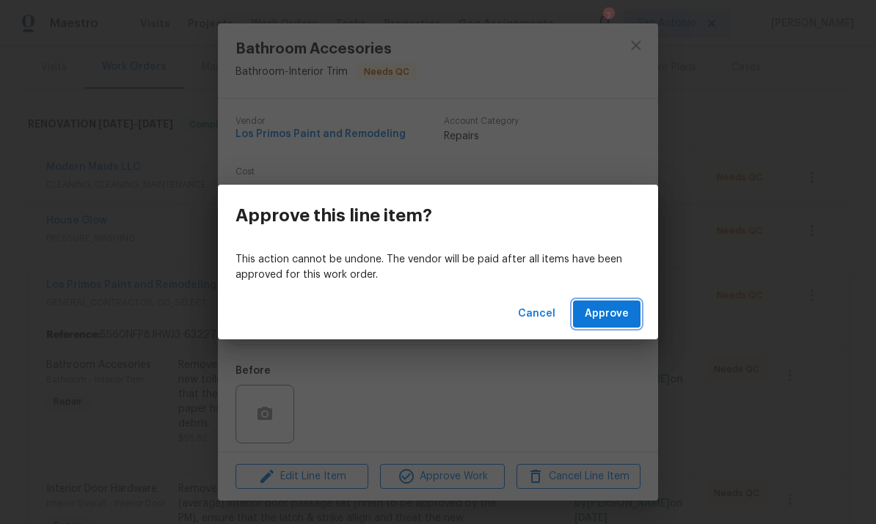
click at [611, 315] on span "Approve" at bounding box center [606, 314] width 44 height 18
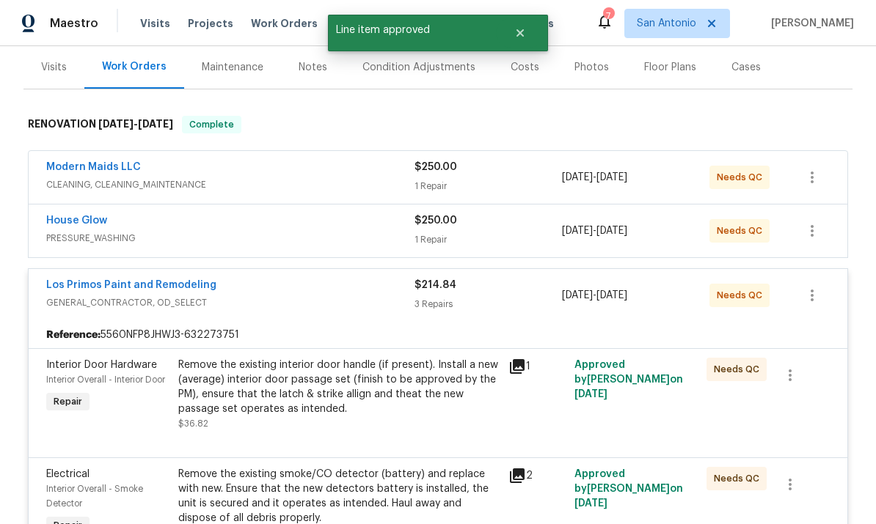
click at [357, 376] on div "Remove the existing interior door handle (if present). Install a new (average) …" at bounding box center [338, 387] width 321 height 59
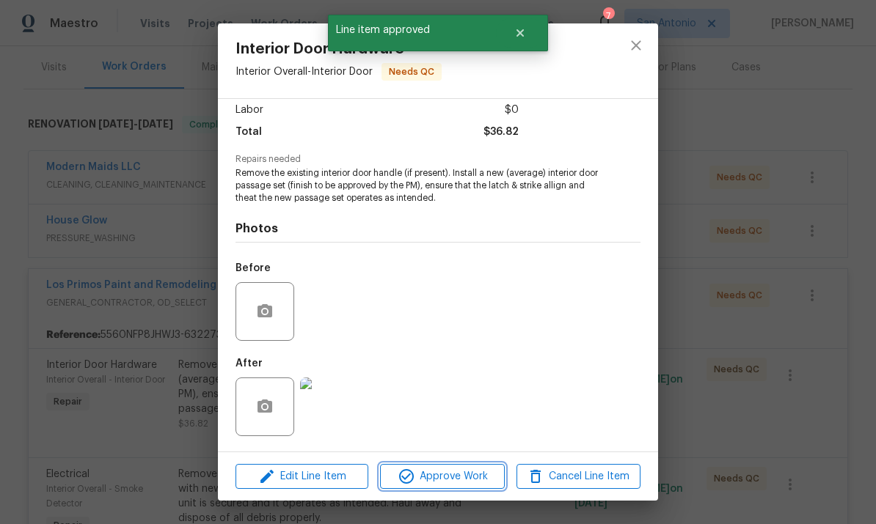
click at [452, 477] on span "Approve Work" at bounding box center [441, 477] width 115 height 18
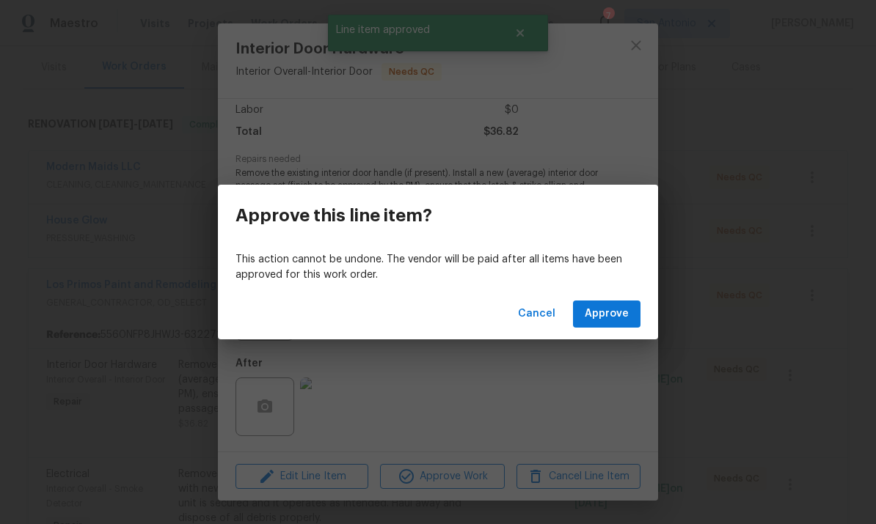
scroll to position [105, 0]
click at [592, 323] on button "Approve" at bounding box center [606, 314] width 67 height 27
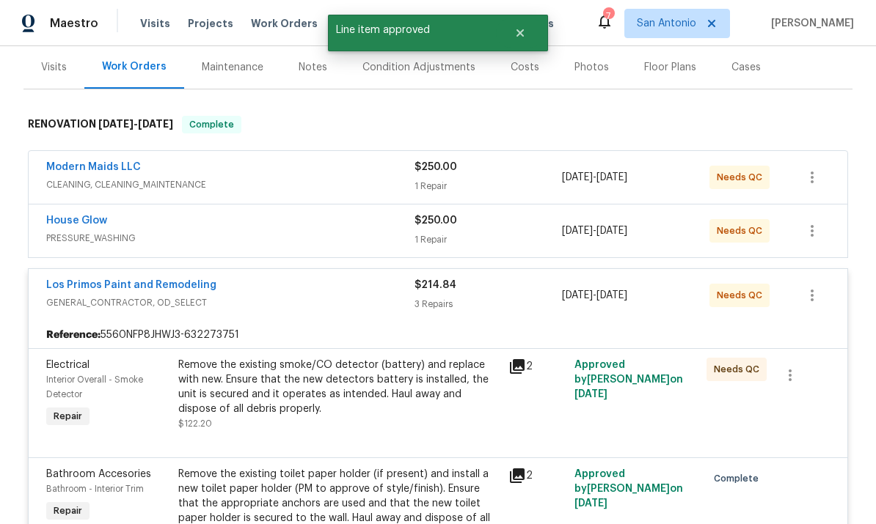
click at [362, 383] on div "Remove the existing smoke/CO detector (battery) and replace with new. Ensure th…" at bounding box center [338, 387] width 321 height 59
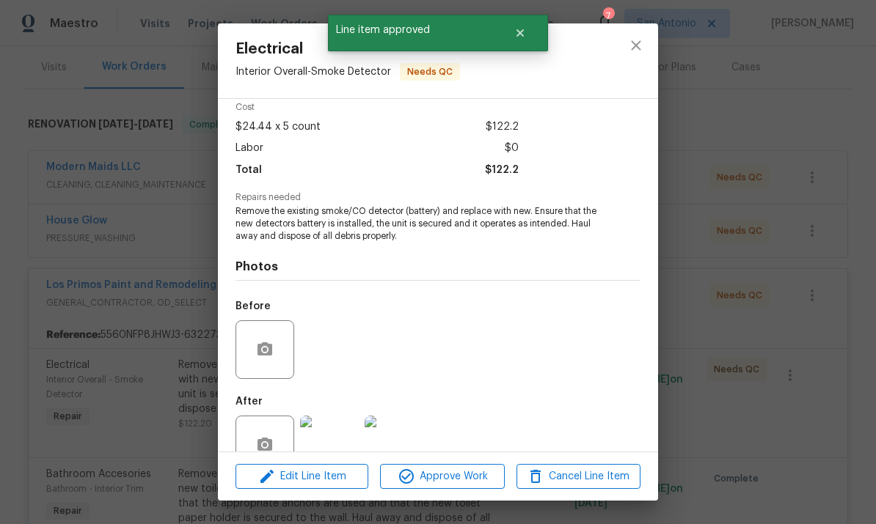
scroll to position [80, 0]
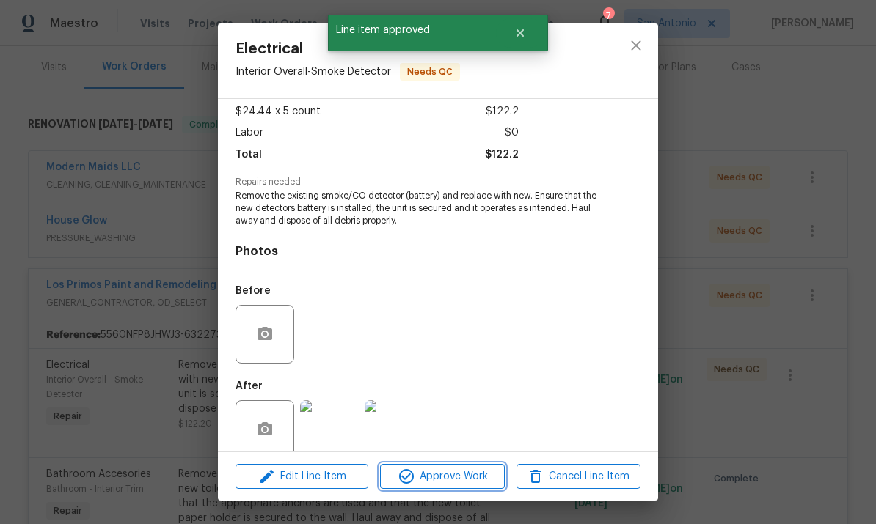
click at [451, 473] on span "Approve Work" at bounding box center [441, 477] width 115 height 18
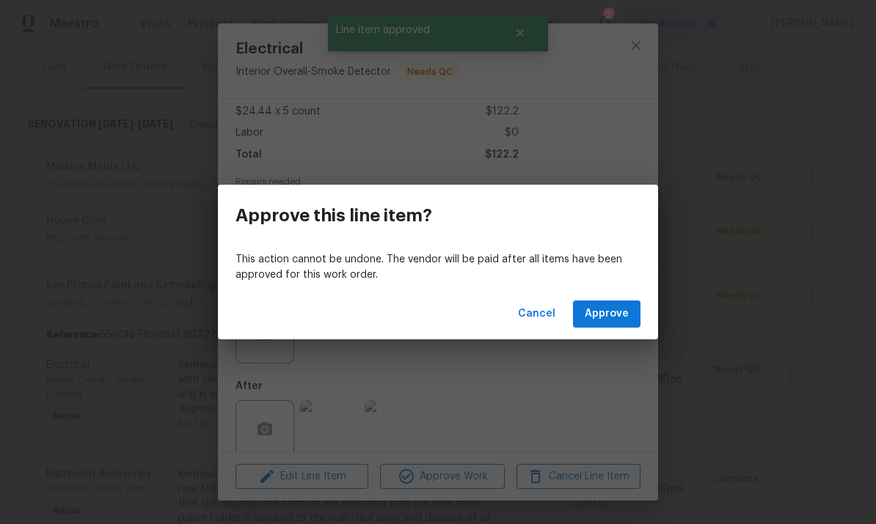
click at [617, 312] on span "Approve" at bounding box center [606, 314] width 44 height 18
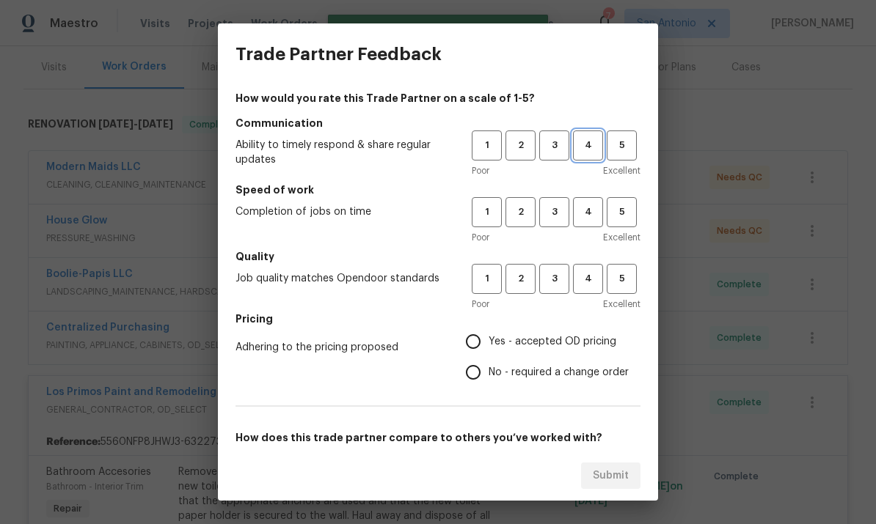
click at [587, 155] on button "4" at bounding box center [588, 146] width 30 height 30
click at [617, 225] on button "5" at bounding box center [621, 212] width 30 height 30
click at [622, 289] on button "5" at bounding box center [621, 279] width 30 height 30
click at [474, 338] on input "Yes - accepted OD pricing" at bounding box center [473, 341] width 31 height 31
radio input "true"
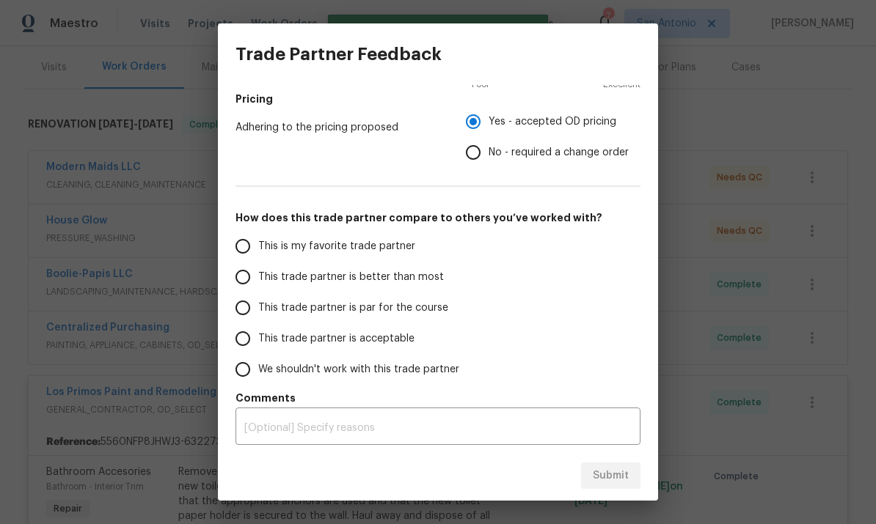
click at [249, 246] on input "This is my favorite trade partner" at bounding box center [242, 246] width 31 height 31
click at [607, 480] on span "Submit" at bounding box center [610, 476] width 36 height 18
radio input "true"
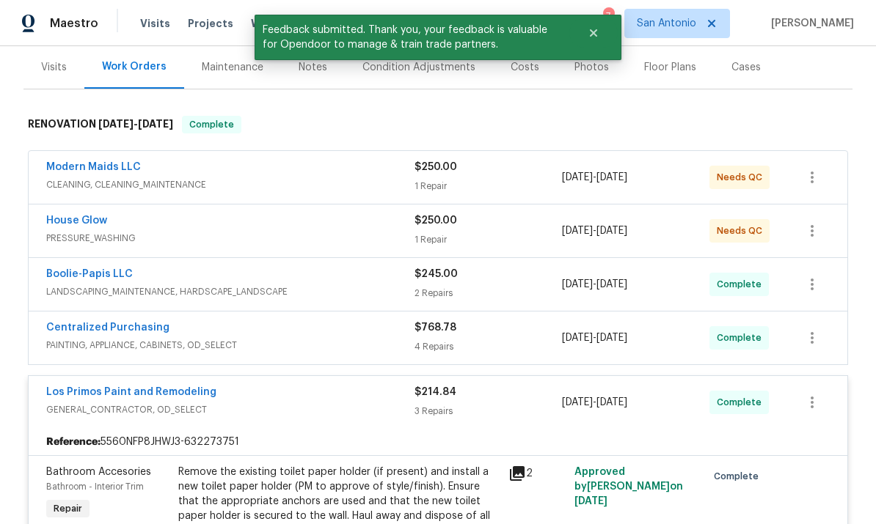
click at [330, 392] on div "Los Primos Paint and Remodeling" at bounding box center [230, 394] width 368 height 18
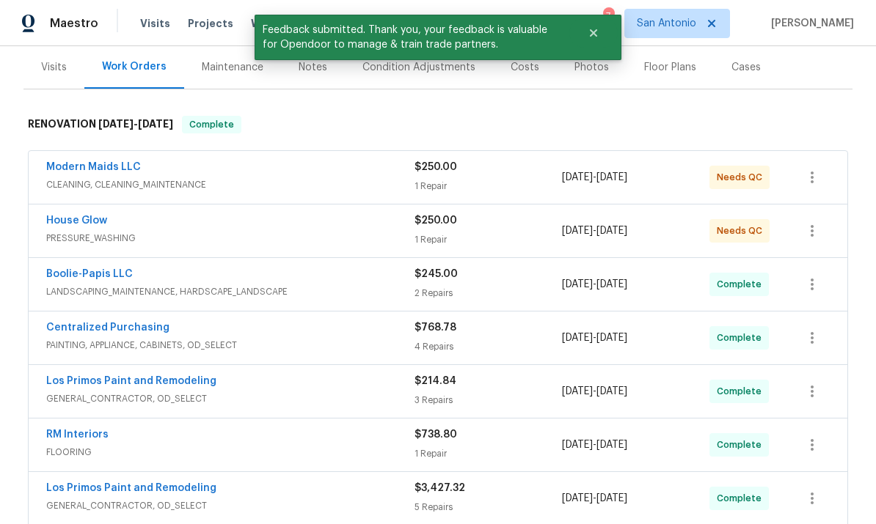
click at [324, 183] on span "CLEANING, CLEANING_MAINTENANCE" at bounding box center [230, 184] width 368 height 15
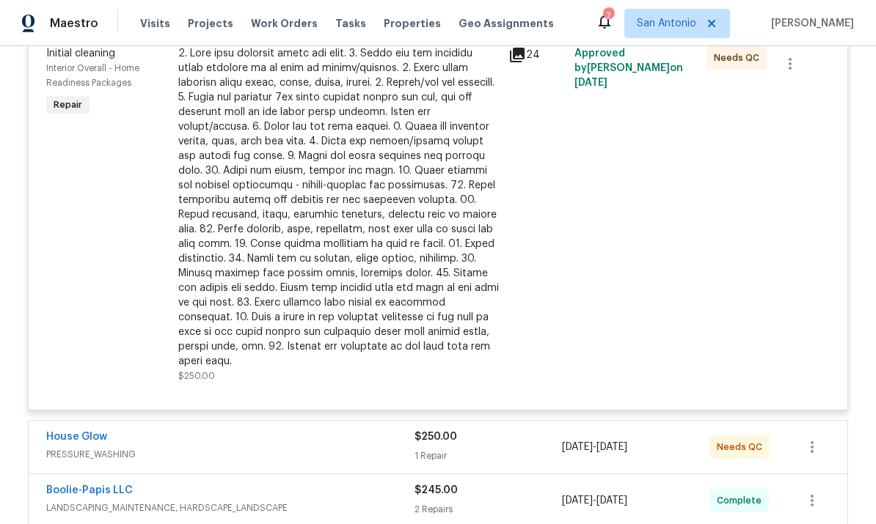
scroll to position [326, 0]
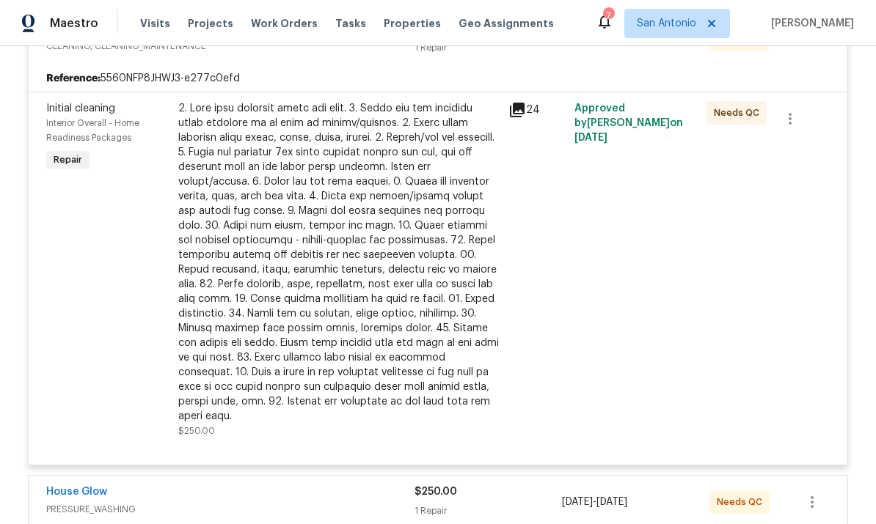
click at [348, 214] on div at bounding box center [338, 262] width 321 height 323
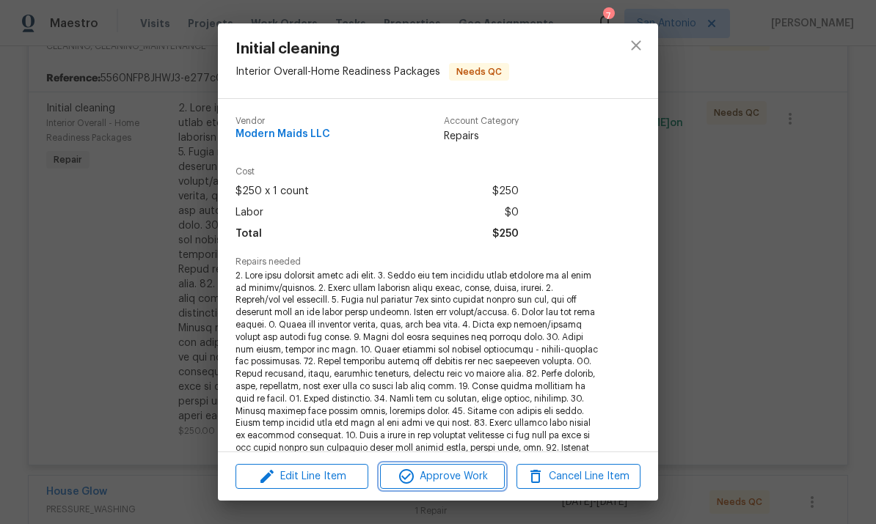
click at [451, 472] on span "Approve Work" at bounding box center [441, 477] width 115 height 18
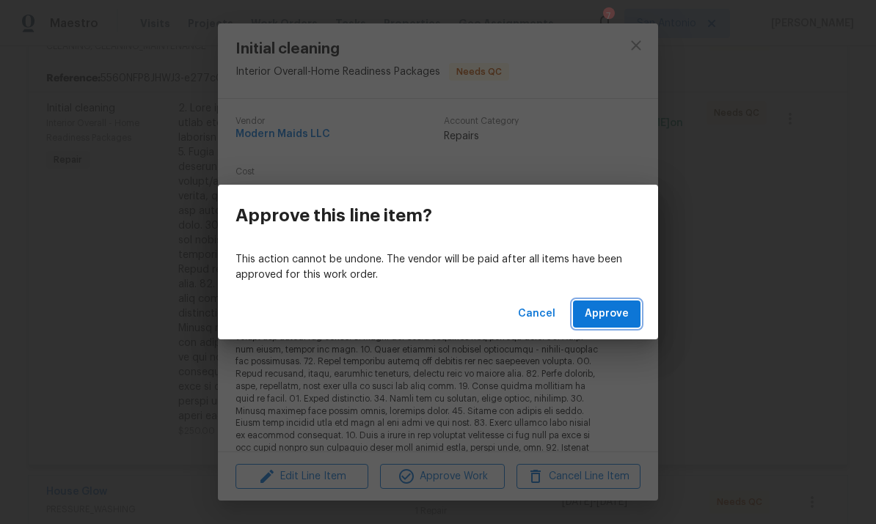
click at [607, 323] on span "Approve" at bounding box center [606, 314] width 44 height 18
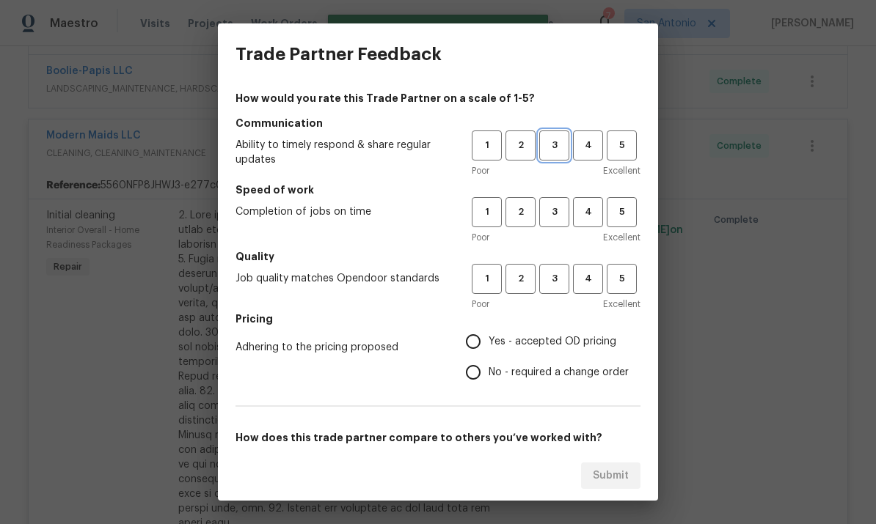
click at [558, 146] on span "3" at bounding box center [553, 145] width 27 height 17
click at [584, 215] on span "4" at bounding box center [587, 212] width 27 height 17
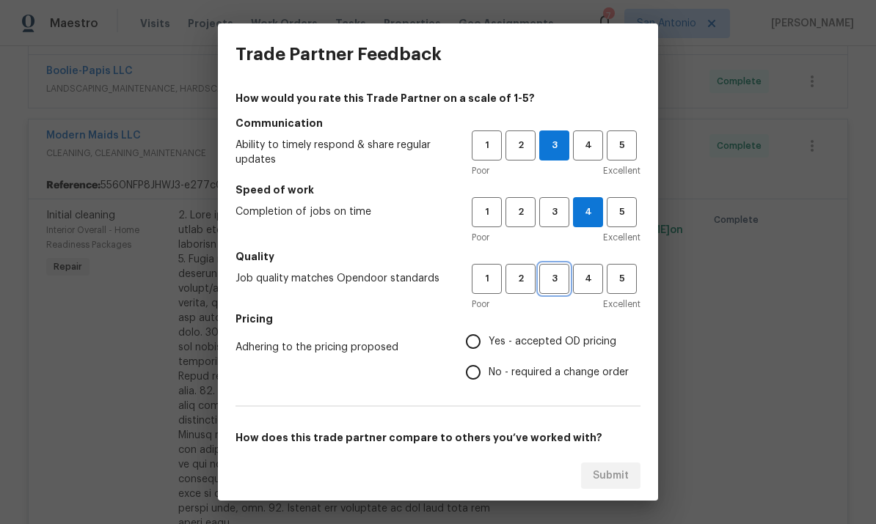
click at [558, 275] on span "3" at bounding box center [553, 279] width 27 height 17
click at [480, 342] on input "Yes - accepted OD pricing" at bounding box center [473, 341] width 31 height 31
radio input "true"
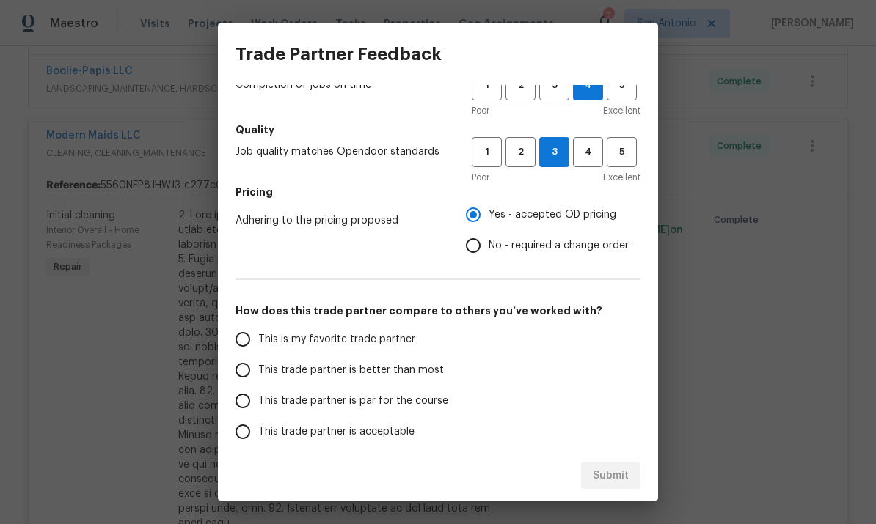
scroll to position [129, 0]
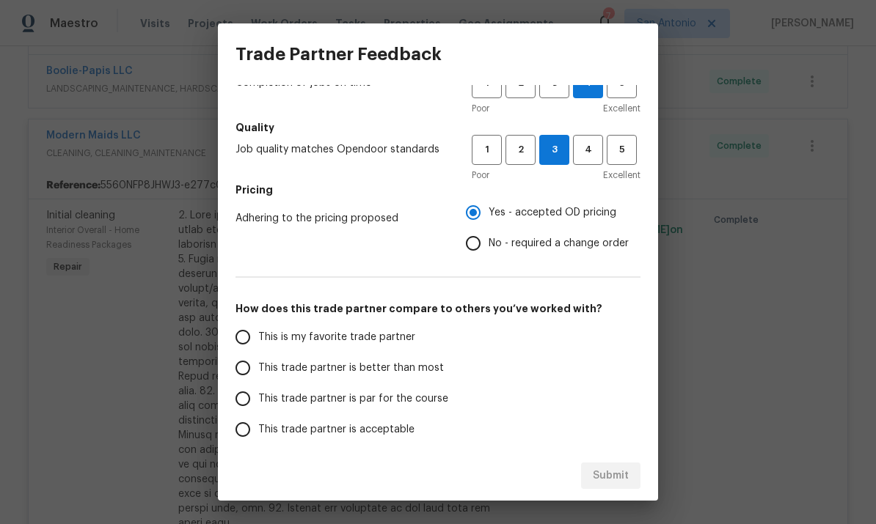
click at [253, 402] on input "This trade partner is par for the course" at bounding box center [242, 398] width 31 height 31
click at [617, 474] on span "Submit" at bounding box center [610, 476] width 36 height 18
radio input "true"
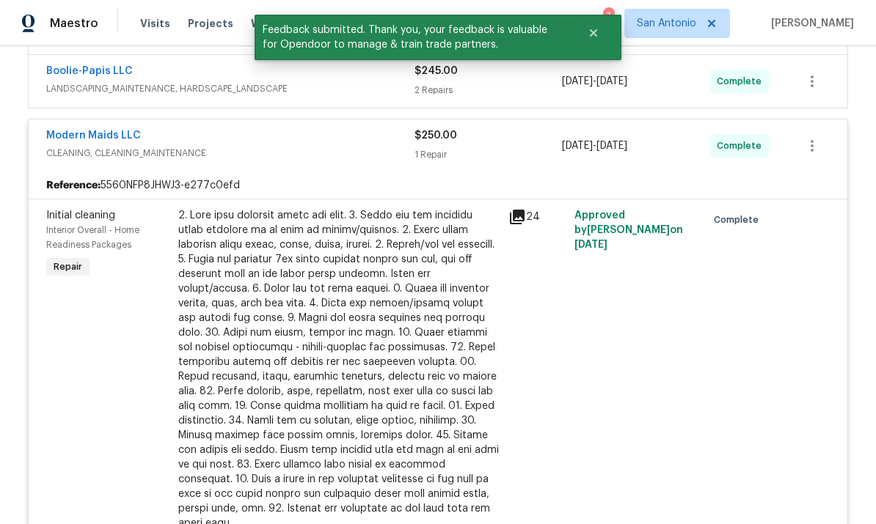
click at [304, 144] on div "Modern Maids LLC" at bounding box center [230, 137] width 368 height 18
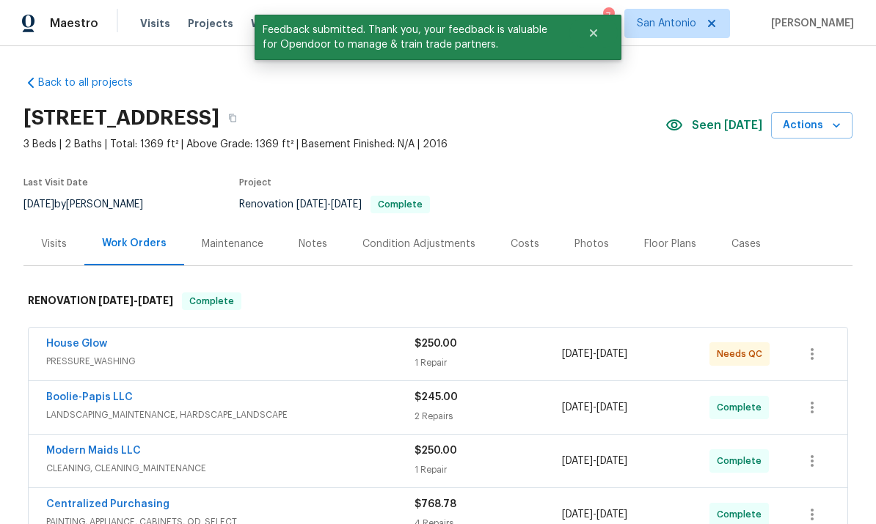
scroll to position [0, 0]
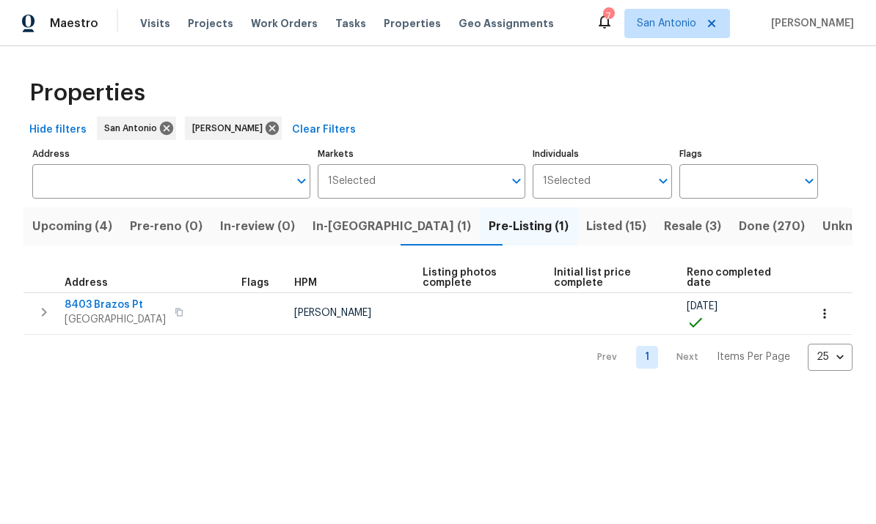
click at [119, 311] on span "8403 Brazos Pt" at bounding box center [115, 305] width 101 height 15
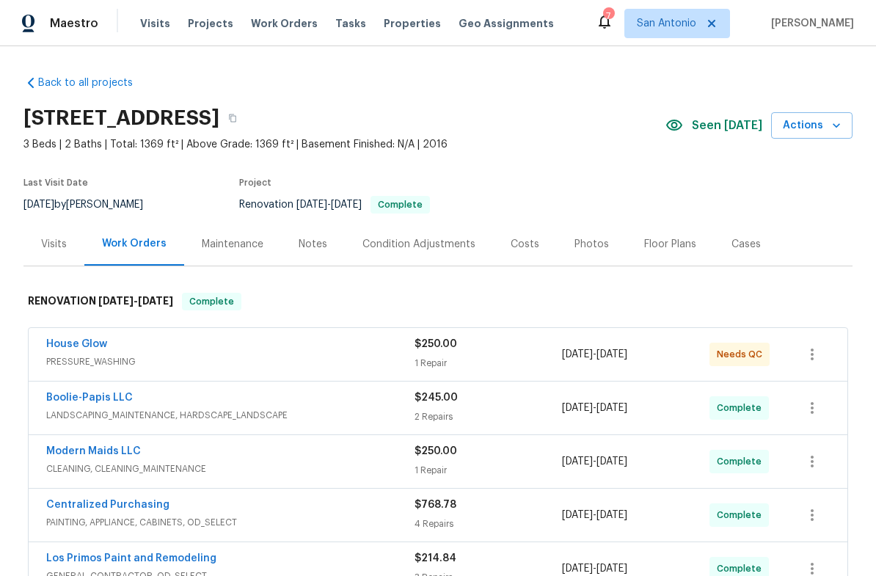
click at [259, 337] on div "House Glow" at bounding box center [230, 346] width 368 height 18
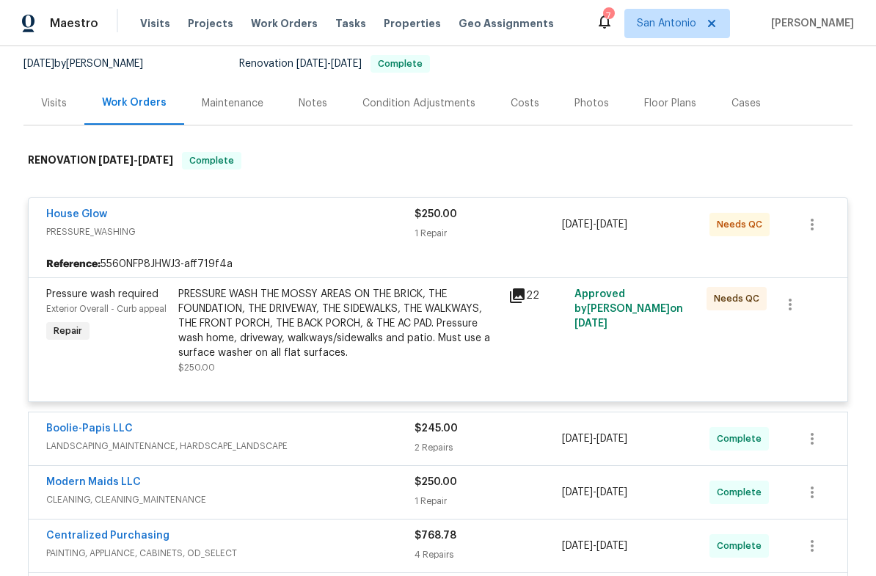
scroll to position [142, 0]
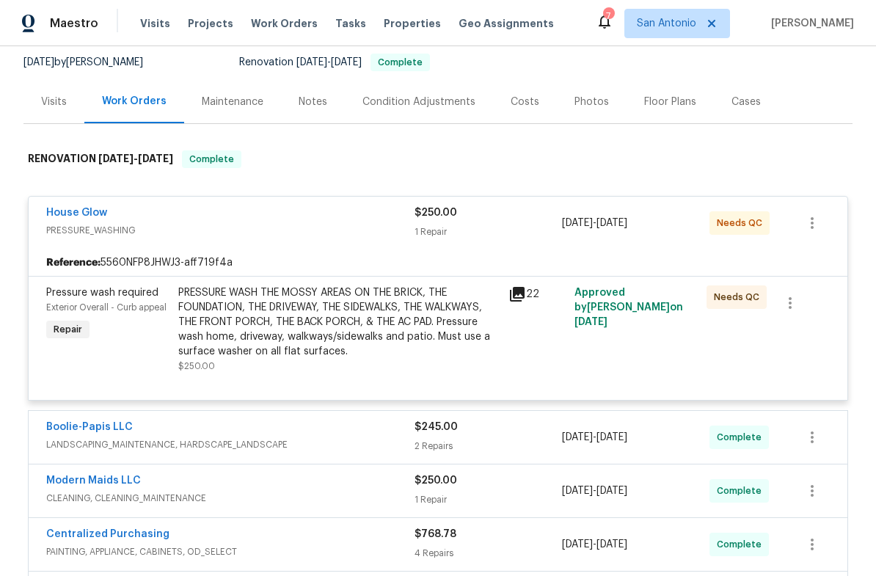
click at [303, 328] on div "PRESSURE WASH THE MOSSY AREAS ON THE BRICK, THE FOUNDATION, THE DRIVEWAY, THE S…" at bounding box center [338, 321] width 321 height 73
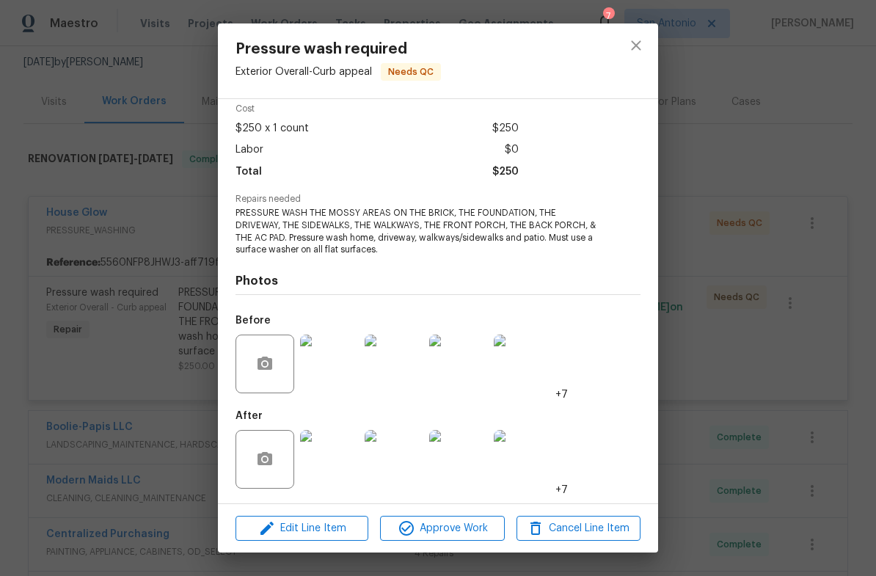
scroll to position [65, 0]
click at [319, 470] on img at bounding box center [329, 459] width 59 height 59
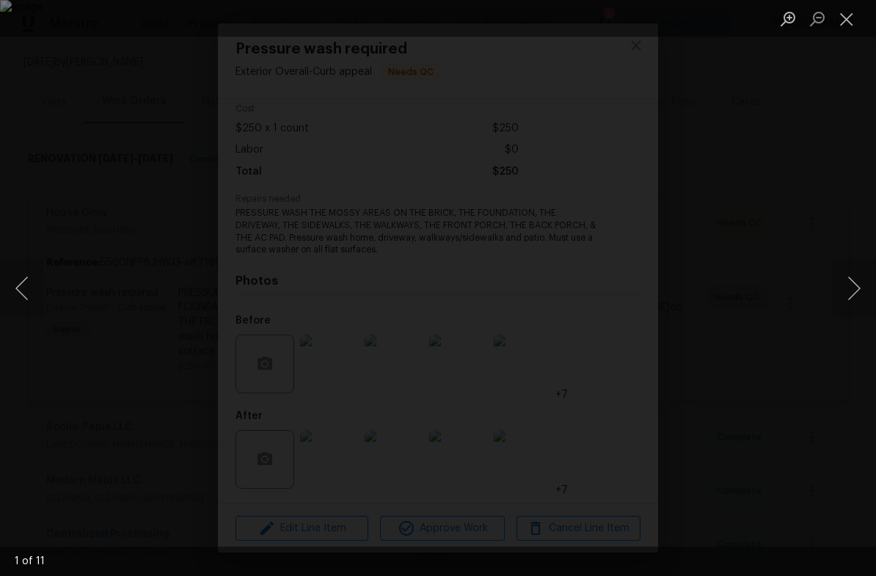
click at [852, 288] on button "Next image" at bounding box center [854, 288] width 44 height 59
click at [849, 294] on button "Next image" at bounding box center [854, 288] width 44 height 59
click at [840, 290] on button "Next image" at bounding box center [854, 288] width 44 height 59
click at [851, 285] on button "Next image" at bounding box center [854, 288] width 44 height 59
click at [844, 287] on button "Next image" at bounding box center [854, 288] width 44 height 59
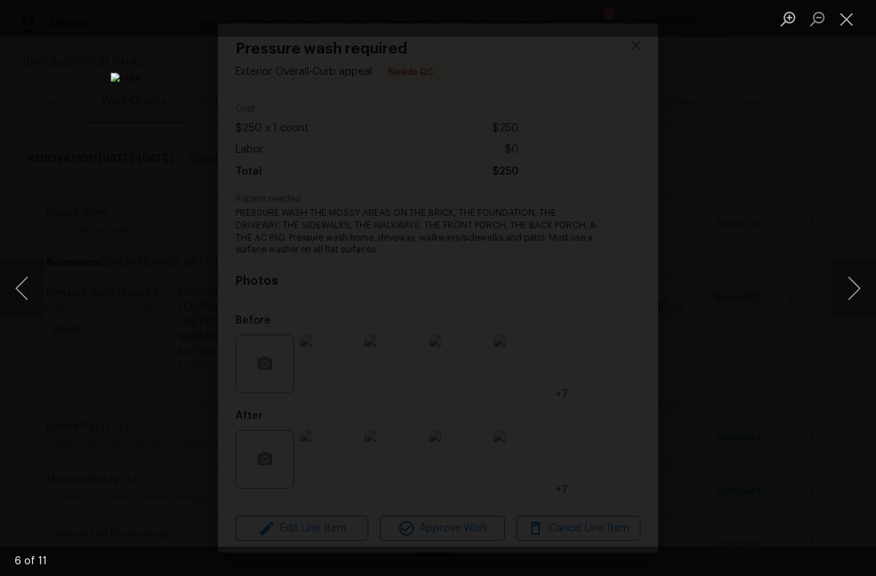
click at [847, 285] on button "Next image" at bounding box center [854, 288] width 44 height 59
click at [843, 284] on button "Next image" at bounding box center [854, 288] width 44 height 59
click at [845, 280] on button "Next image" at bounding box center [854, 288] width 44 height 59
click at [848, 282] on button "Next image" at bounding box center [854, 288] width 44 height 59
click at [846, 293] on button "Next image" at bounding box center [854, 288] width 44 height 59
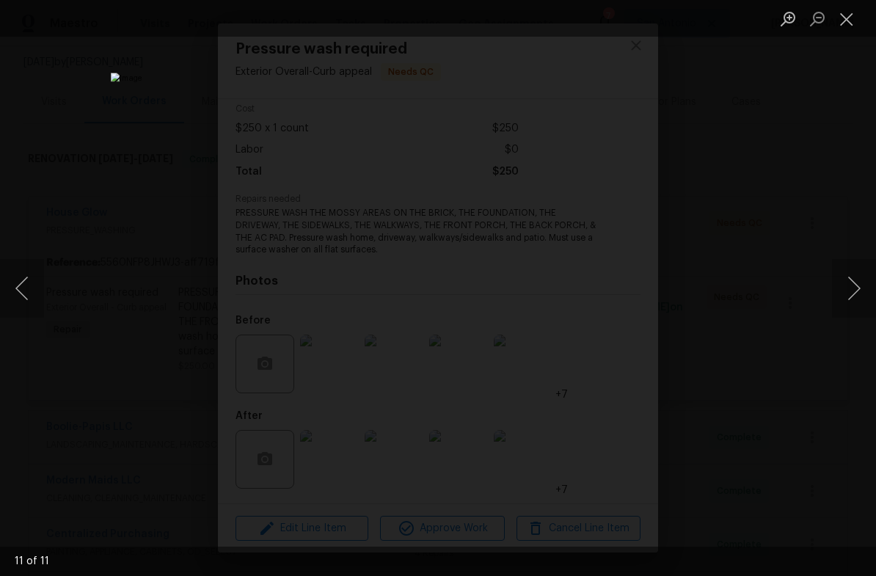
click at [845, 282] on button "Next image" at bounding box center [854, 288] width 44 height 59
click at [846, 284] on button "Next image" at bounding box center [854, 288] width 44 height 59
click at [841, 279] on button "Next image" at bounding box center [854, 288] width 44 height 59
click at [848, 25] on button "Close lightbox" at bounding box center [846, 19] width 29 height 26
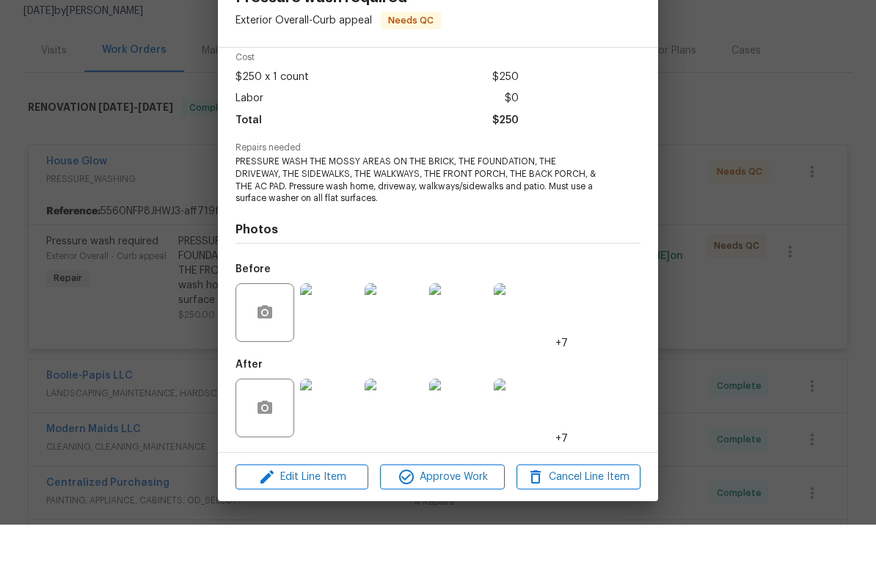
scroll to position [36, 0]
click at [449, 519] on span "Approve Work" at bounding box center [441, 528] width 115 height 18
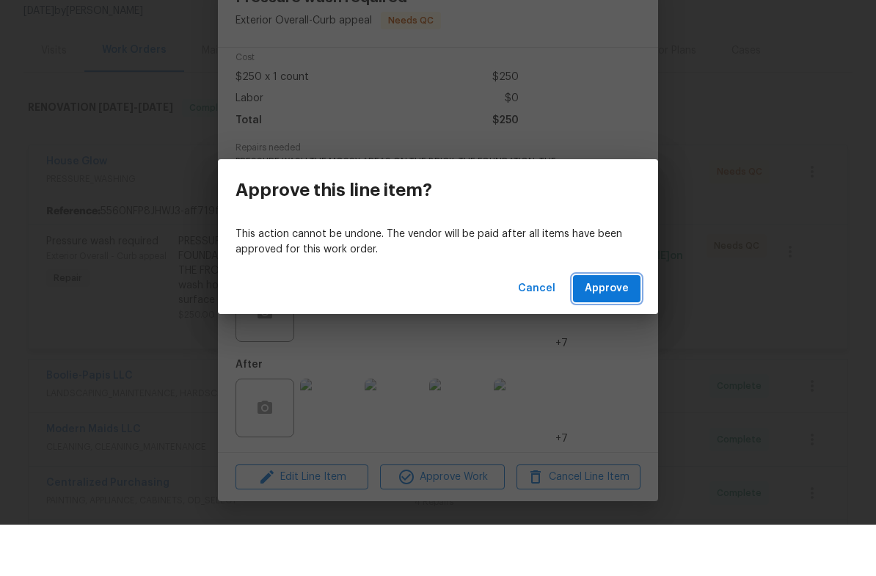
click at [622, 331] on span "Approve" at bounding box center [606, 340] width 44 height 18
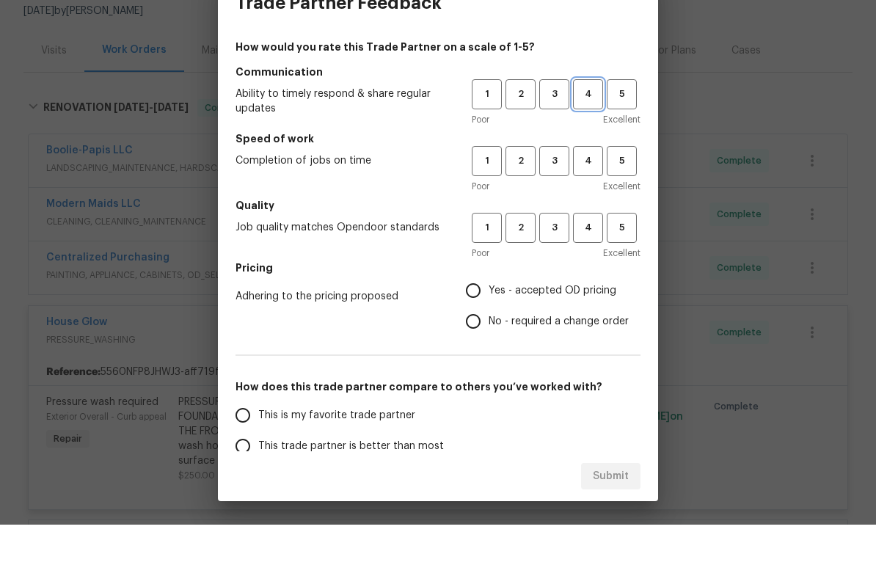
click at [593, 137] on span "4" at bounding box center [587, 145] width 27 height 17
click at [626, 204] on span "5" at bounding box center [621, 212] width 27 height 17
click at [631, 271] on span "5" at bounding box center [621, 279] width 27 height 17
click at [482, 326] on input "Yes - accepted OD pricing" at bounding box center [473, 341] width 31 height 31
radio input "true"
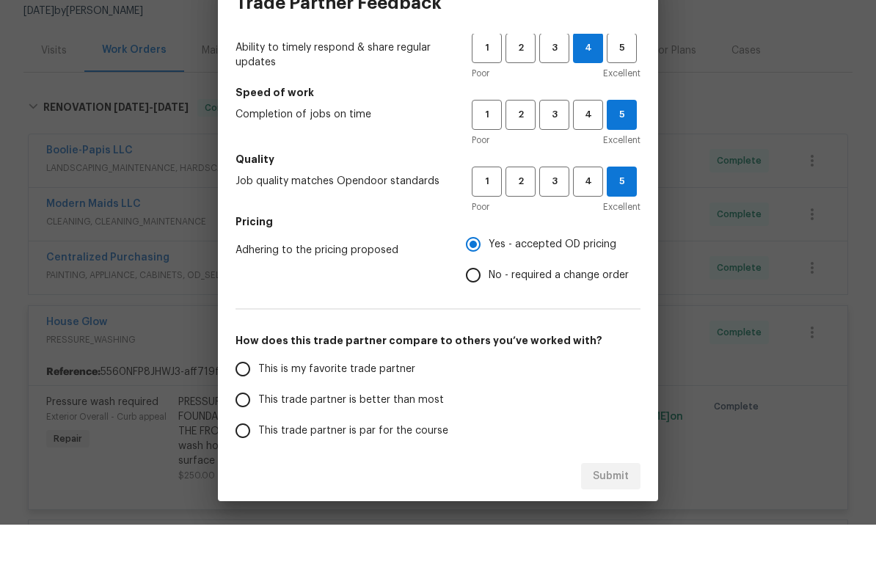
scroll to position [65, 0]
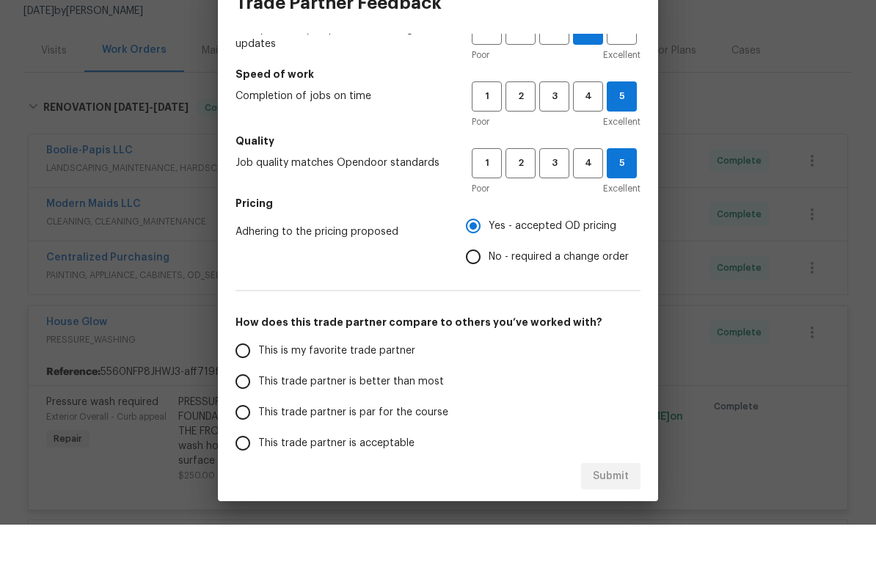
click at [251, 386] on input "This is my favorite trade partner" at bounding box center [242, 401] width 31 height 31
click at [611, 518] on span "Submit" at bounding box center [610, 527] width 36 height 18
radio input "true"
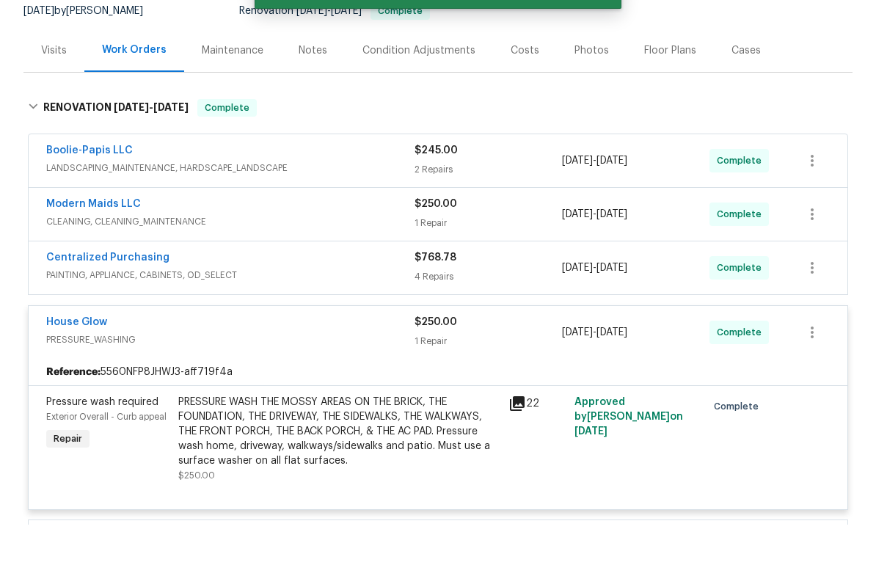
click at [320, 366] on div "House Glow" at bounding box center [230, 375] width 368 height 18
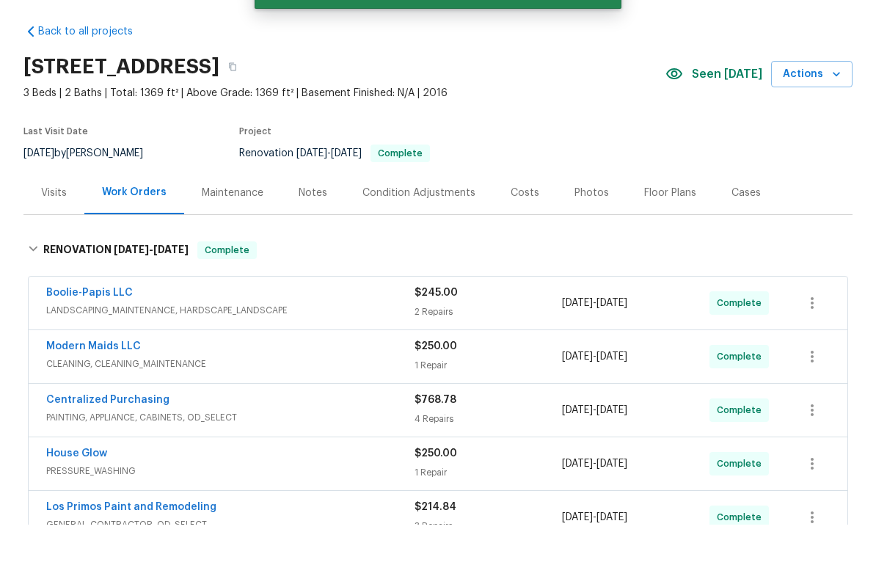
scroll to position [0, 0]
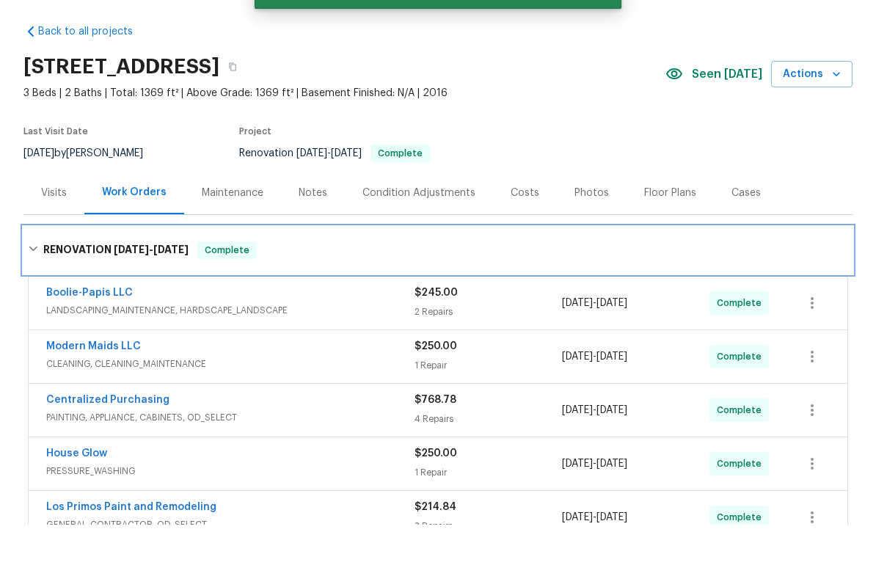
click at [232, 294] on span "Complete" at bounding box center [227, 301] width 56 height 15
